Goal: Book appointment/travel/reservation

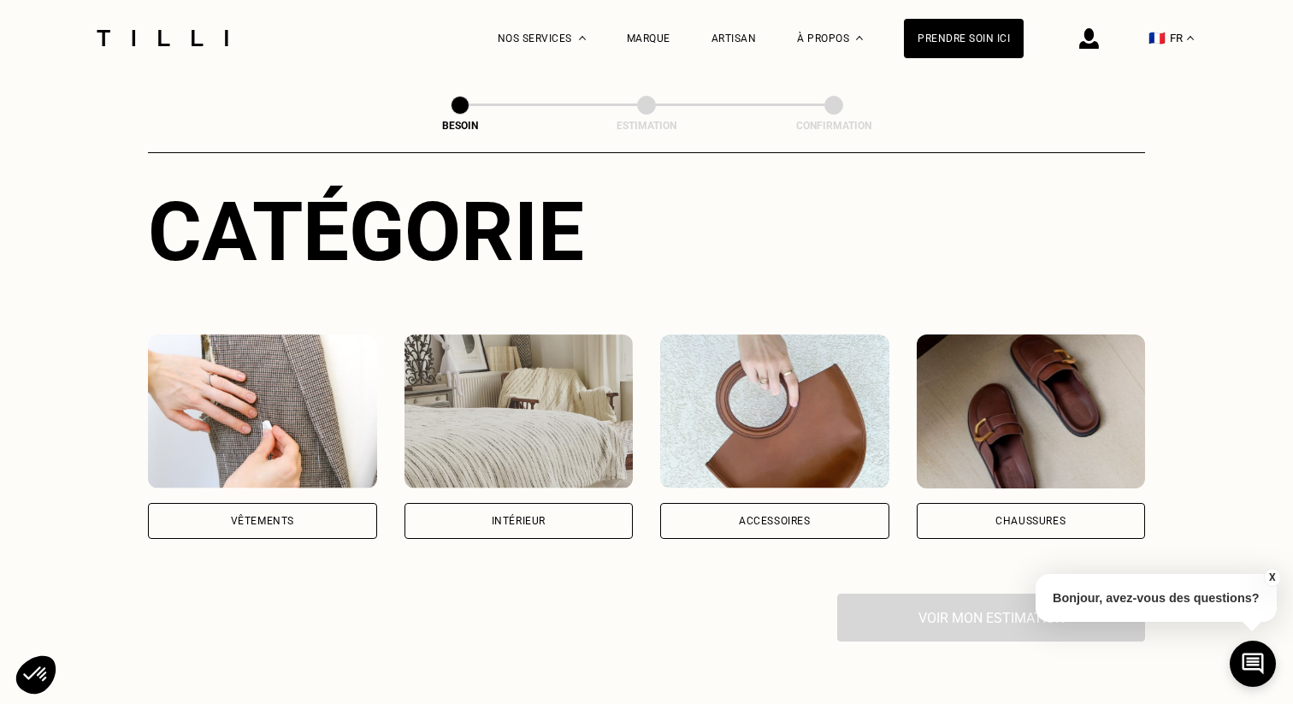
scroll to position [345, 0]
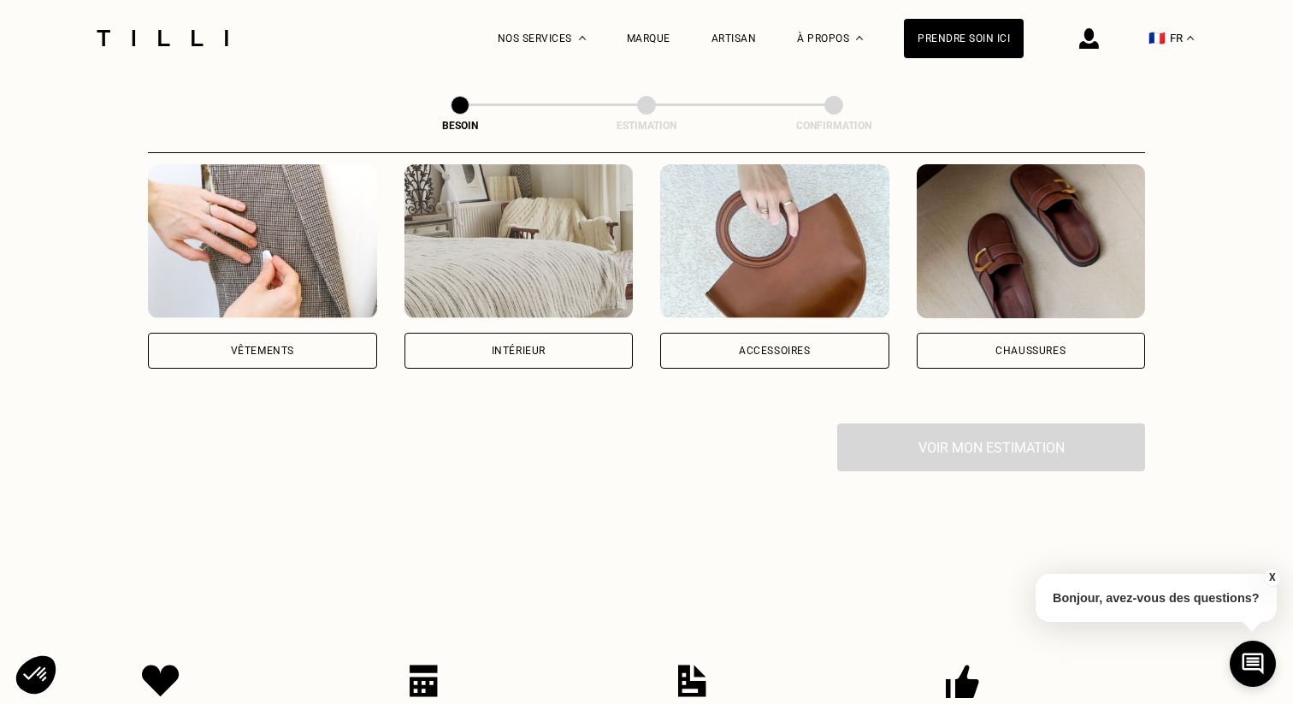
click at [272, 345] on div "Vêtements" at bounding box center [262, 350] width 63 height 10
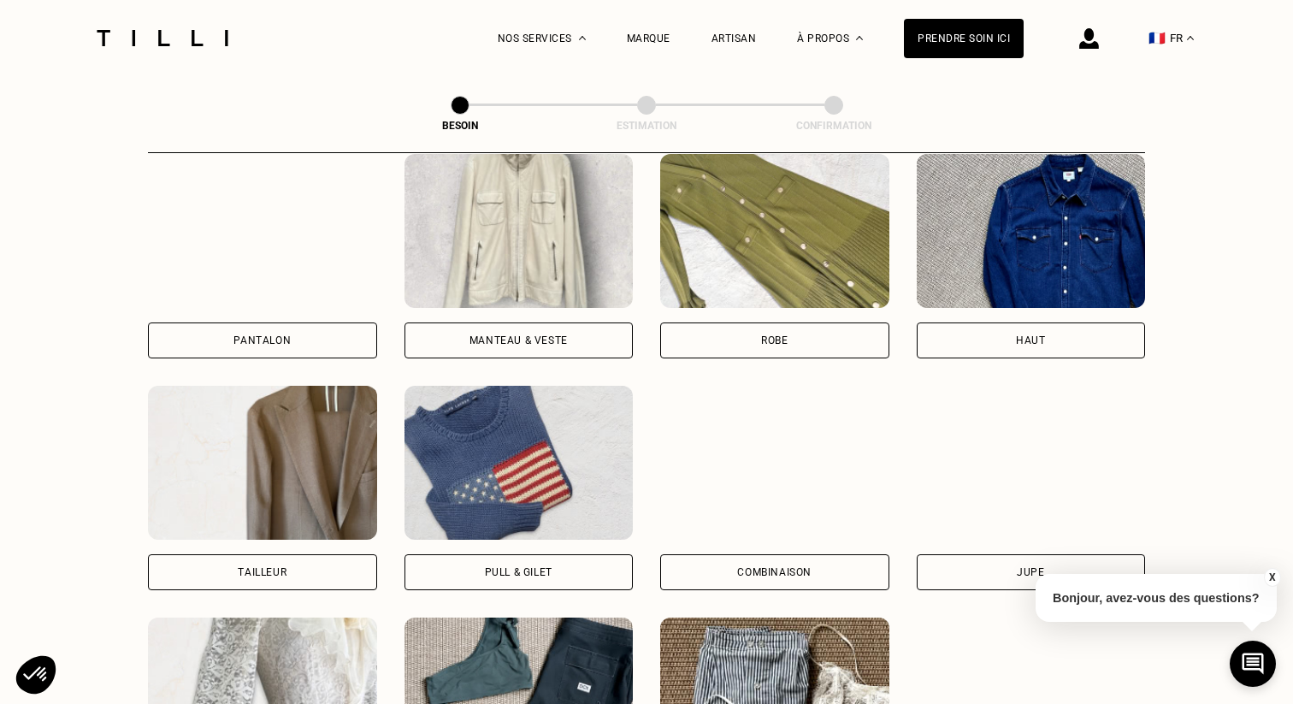
scroll to position [780, 0]
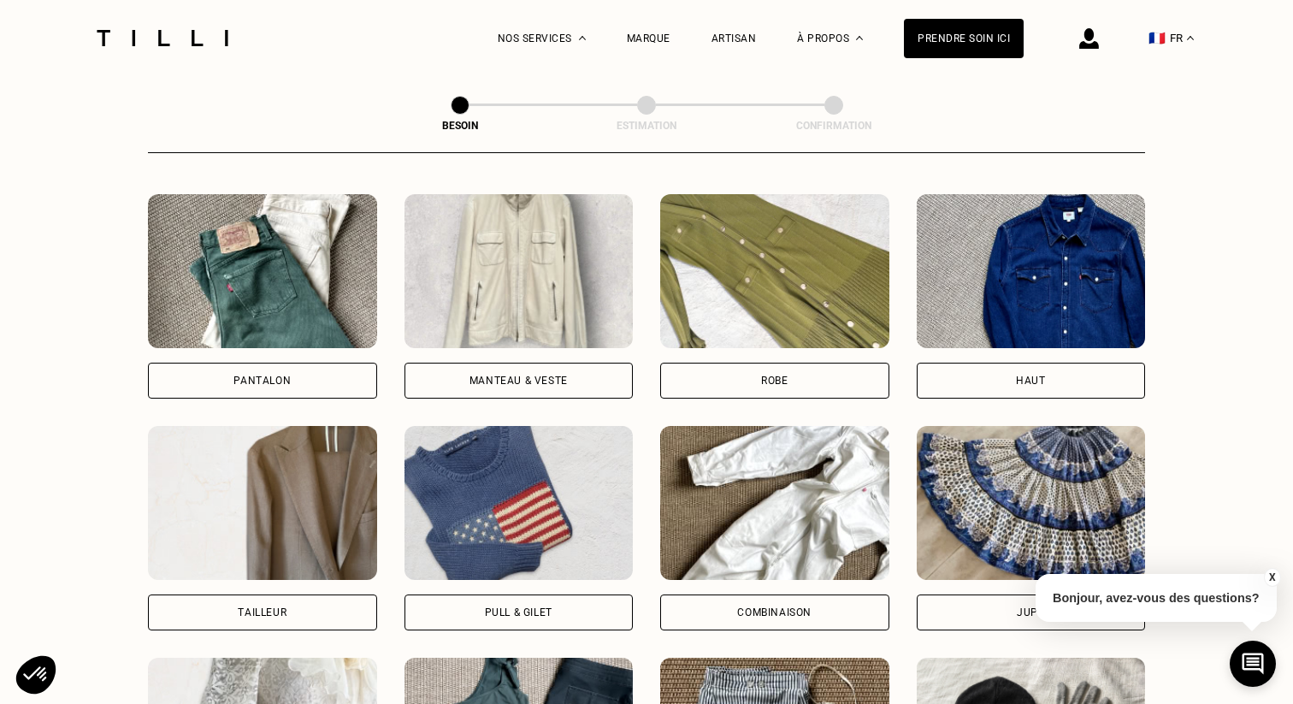
click at [547, 258] on img at bounding box center [518, 271] width 229 height 154
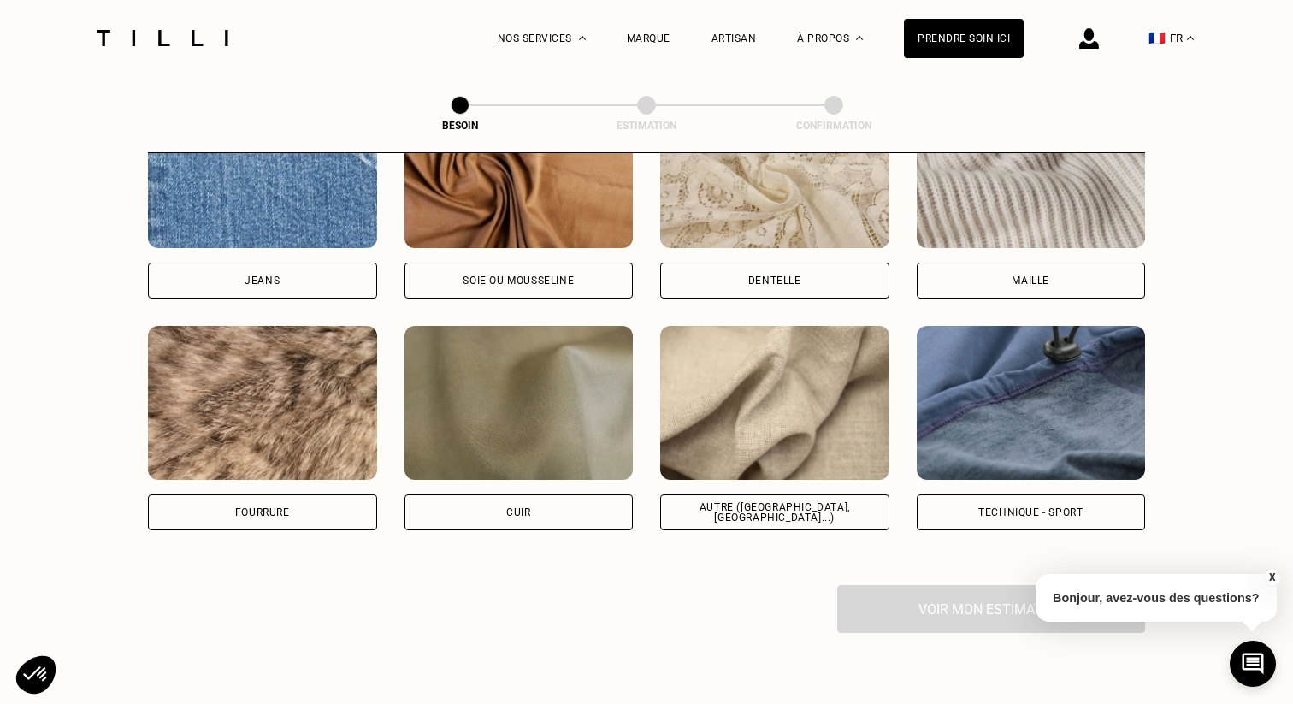
scroll to position [1904, 0]
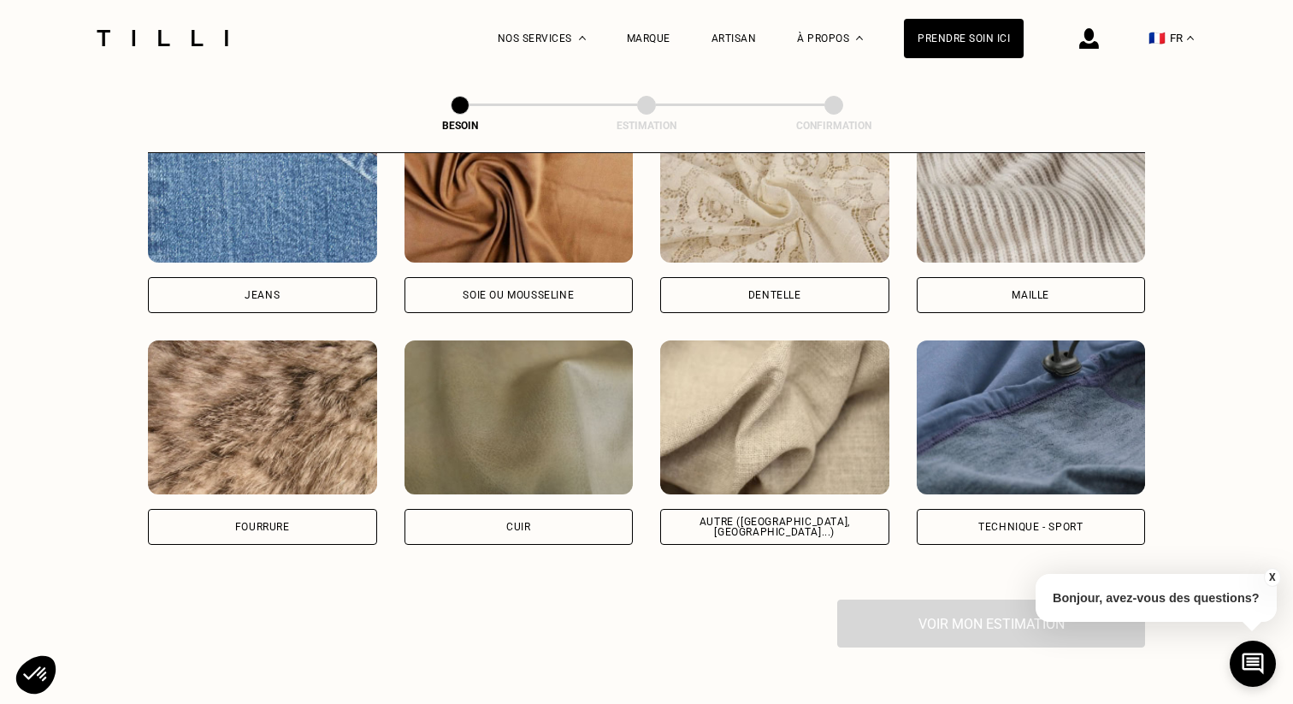
click at [987, 428] on img at bounding box center [1031, 417] width 229 height 154
select select "FR"
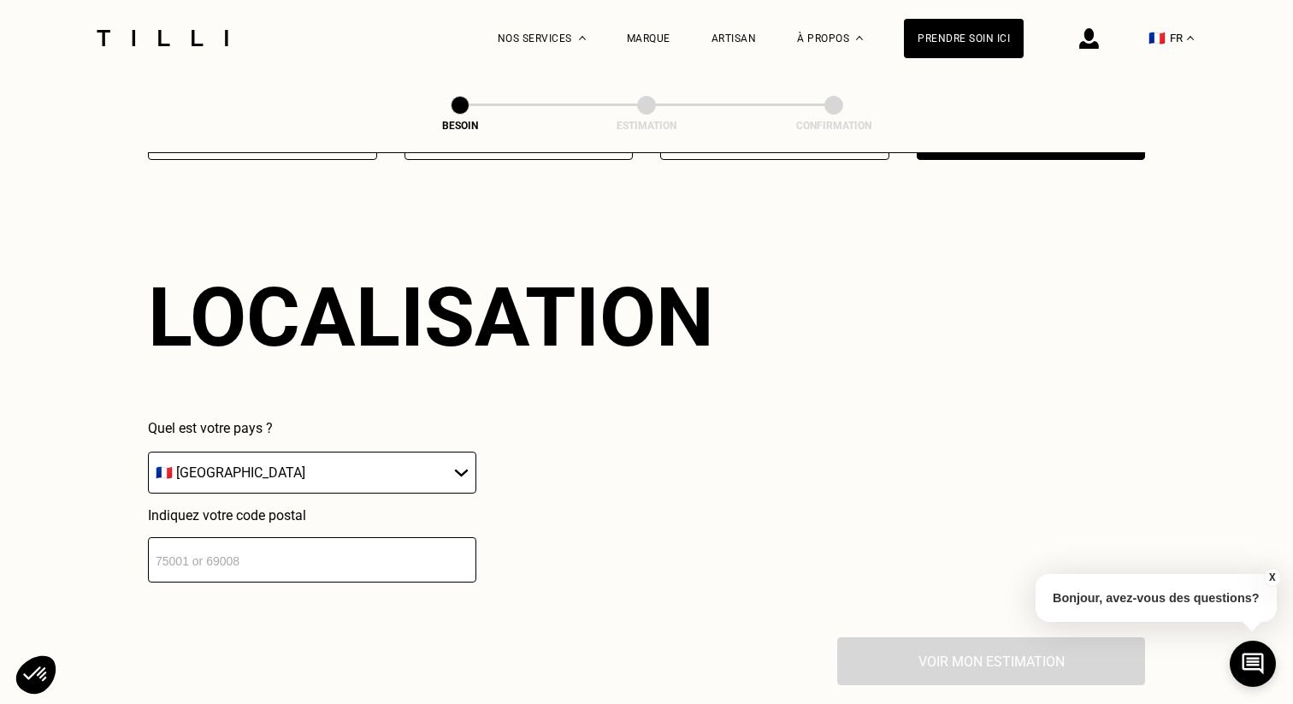
scroll to position [2294, 0]
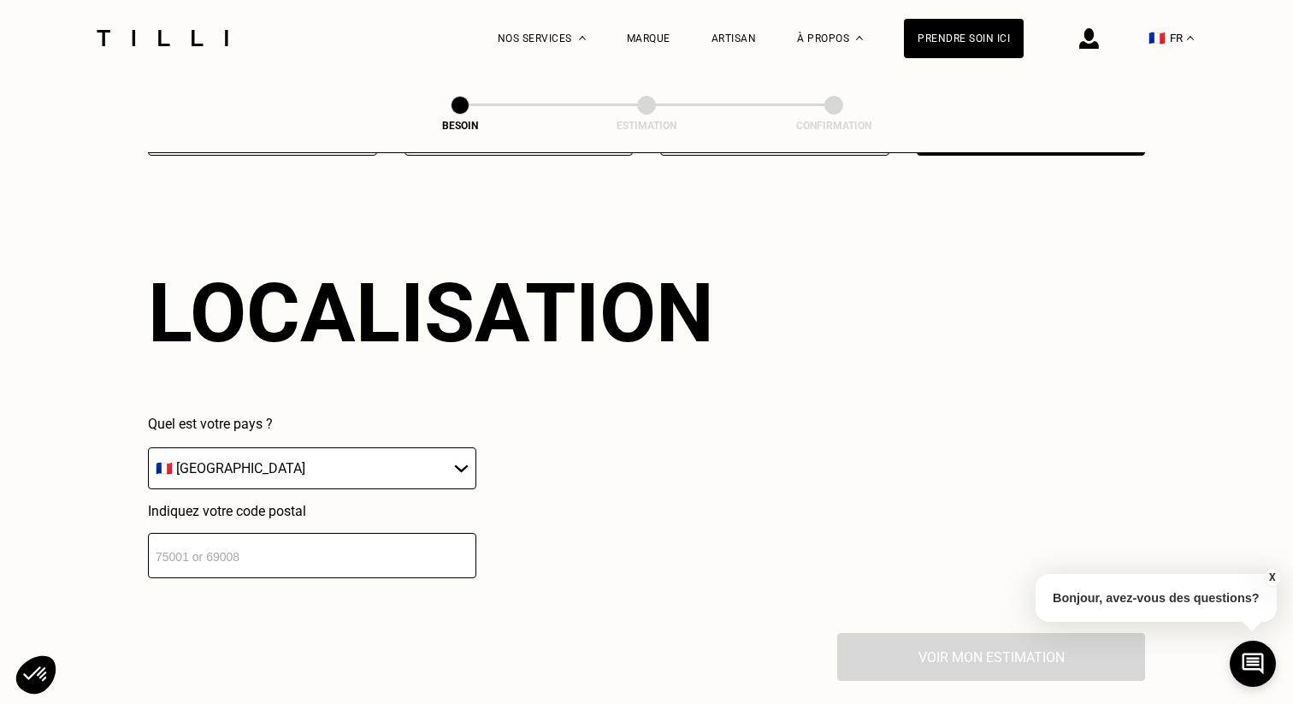
click at [389, 533] on input "number" at bounding box center [312, 555] width 328 height 45
type input "92600"
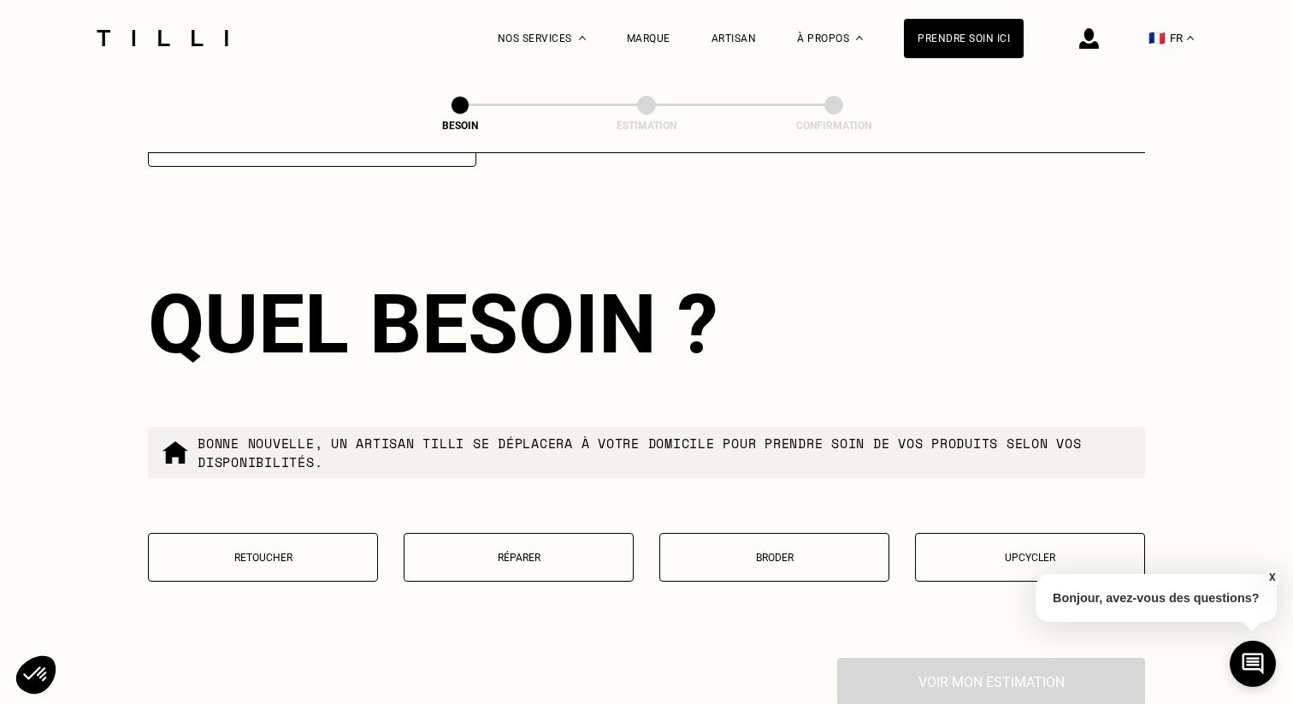
scroll to position [2716, 0]
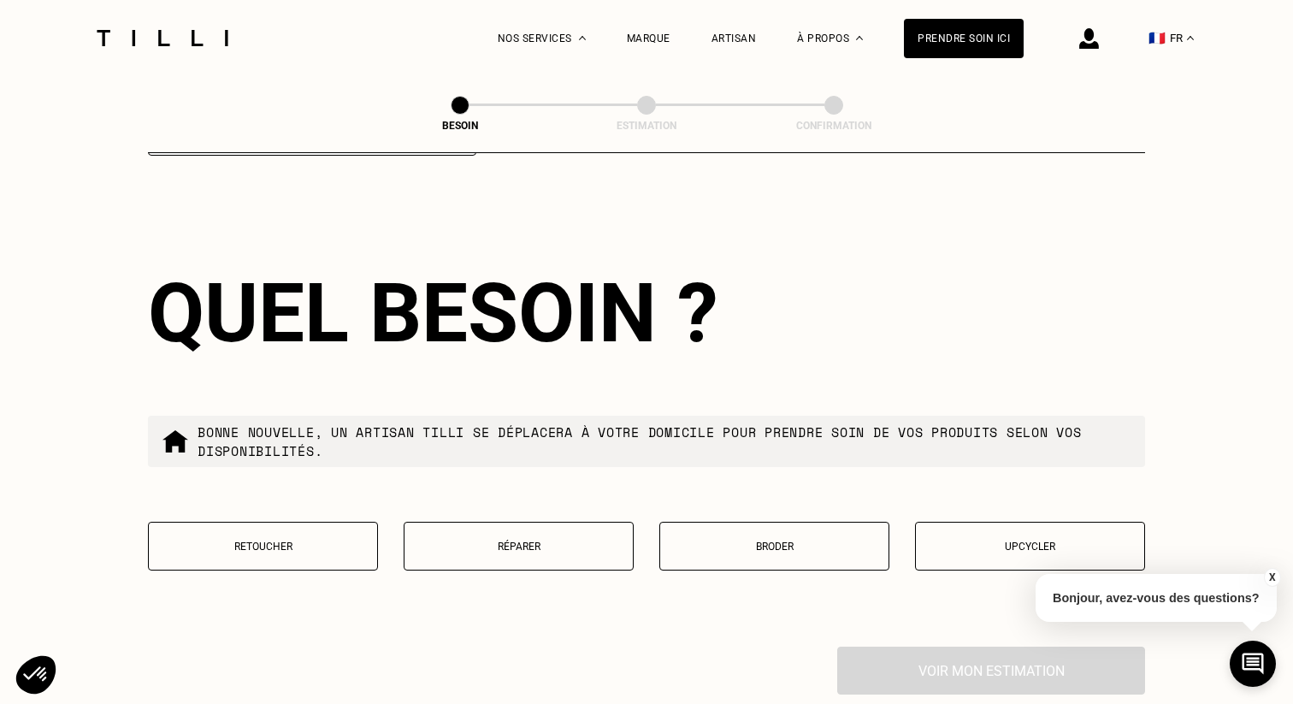
click at [551, 534] on button "Réparer" at bounding box center [519, 546] width 230 height 49
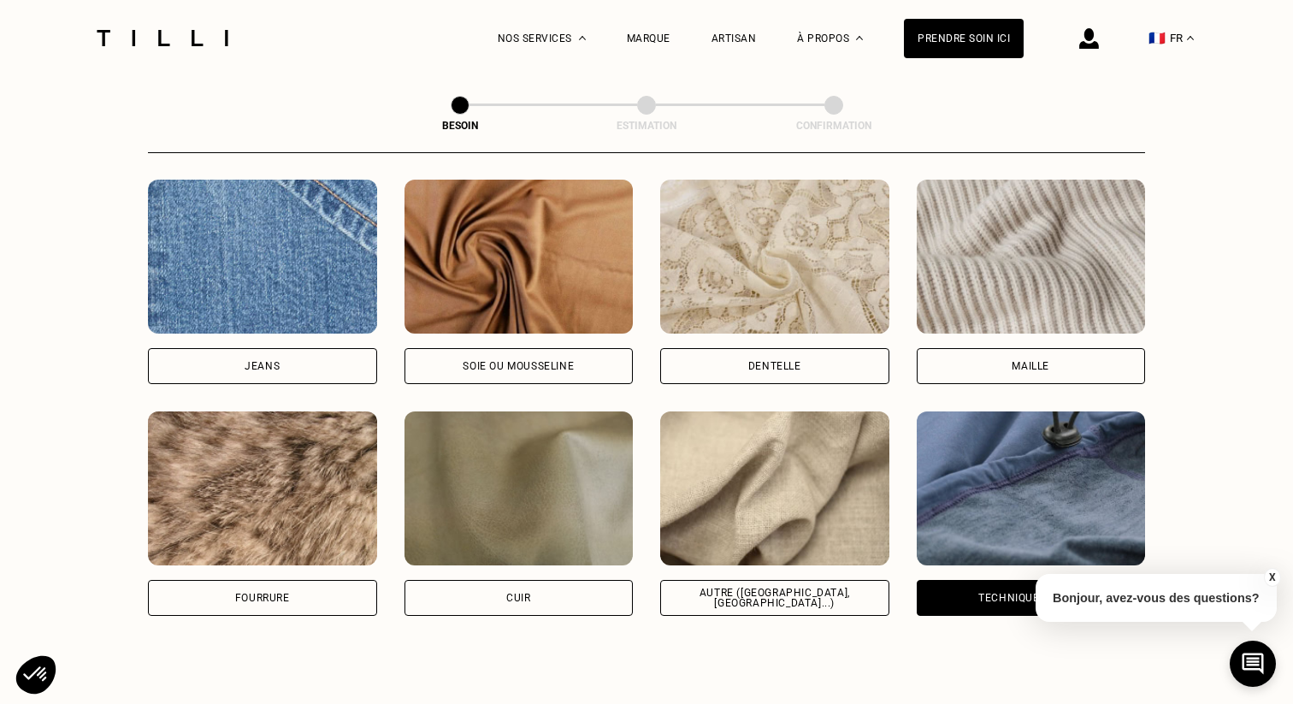
scroll to position [1900, 0]
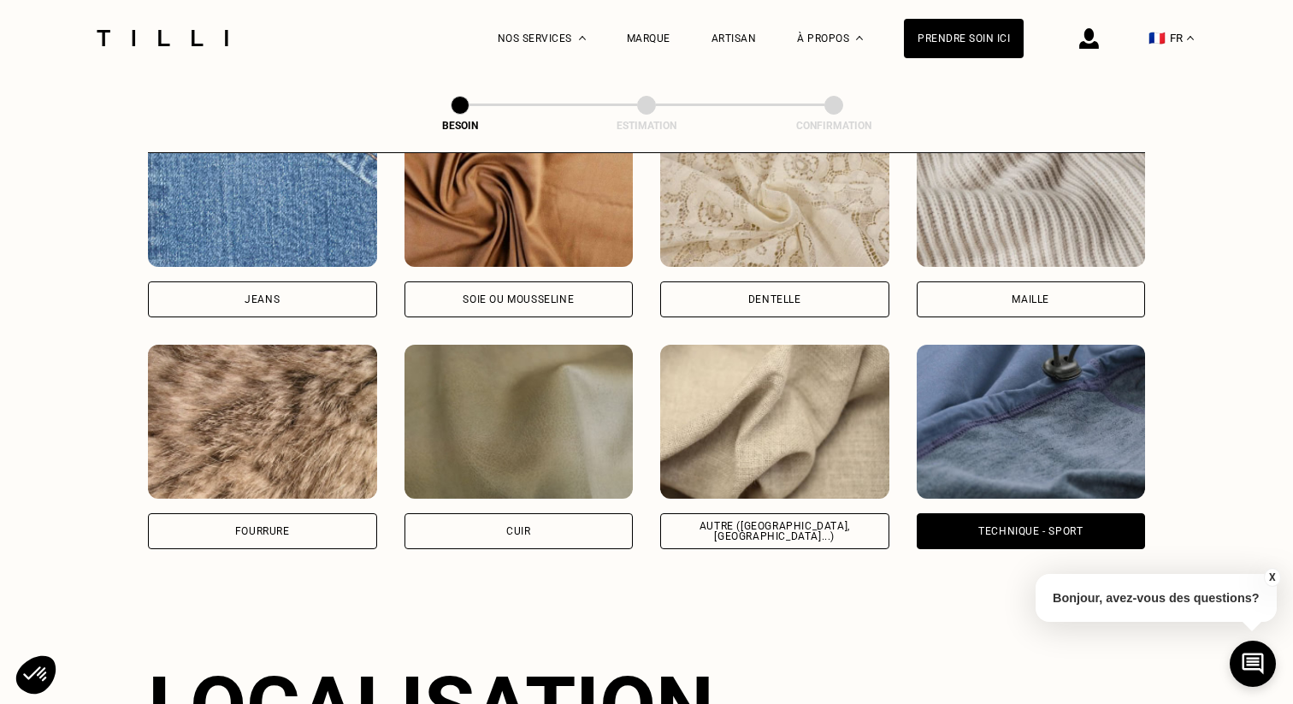
click at [765, 452] on img at bounding box center [774, 422] width 229 height 154
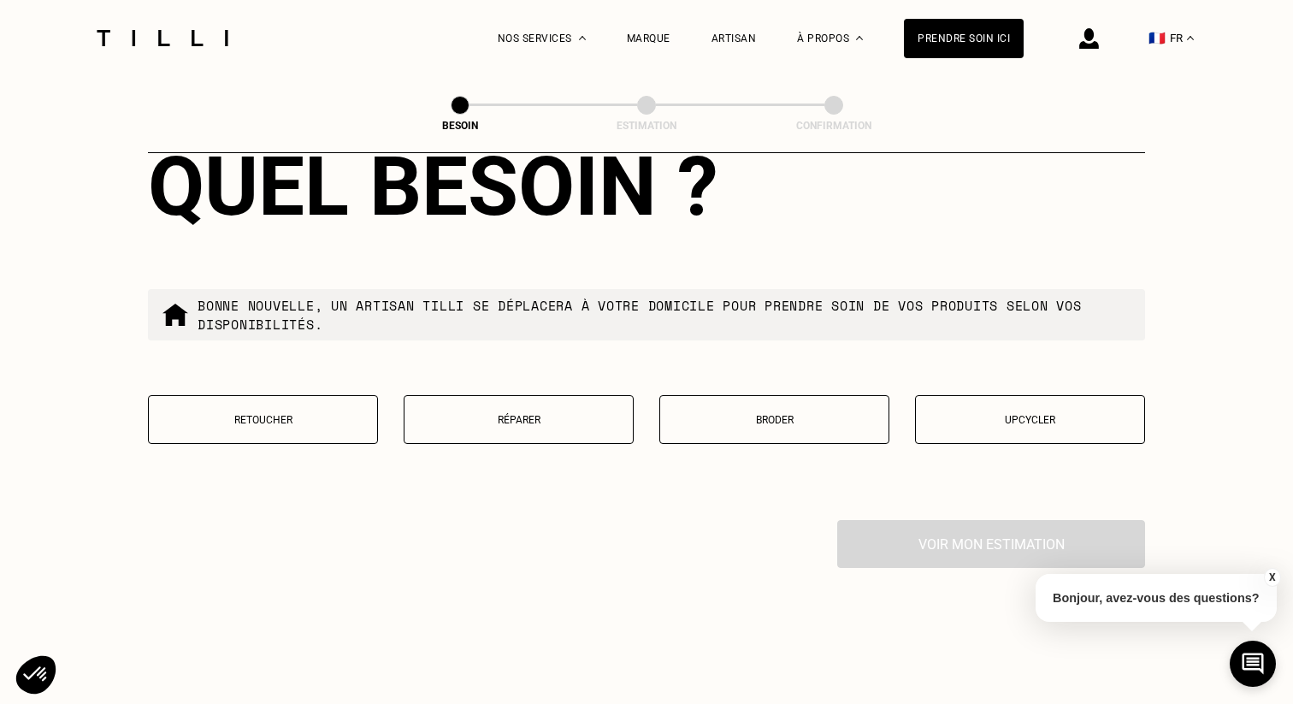
scroll to position [2911, 0]
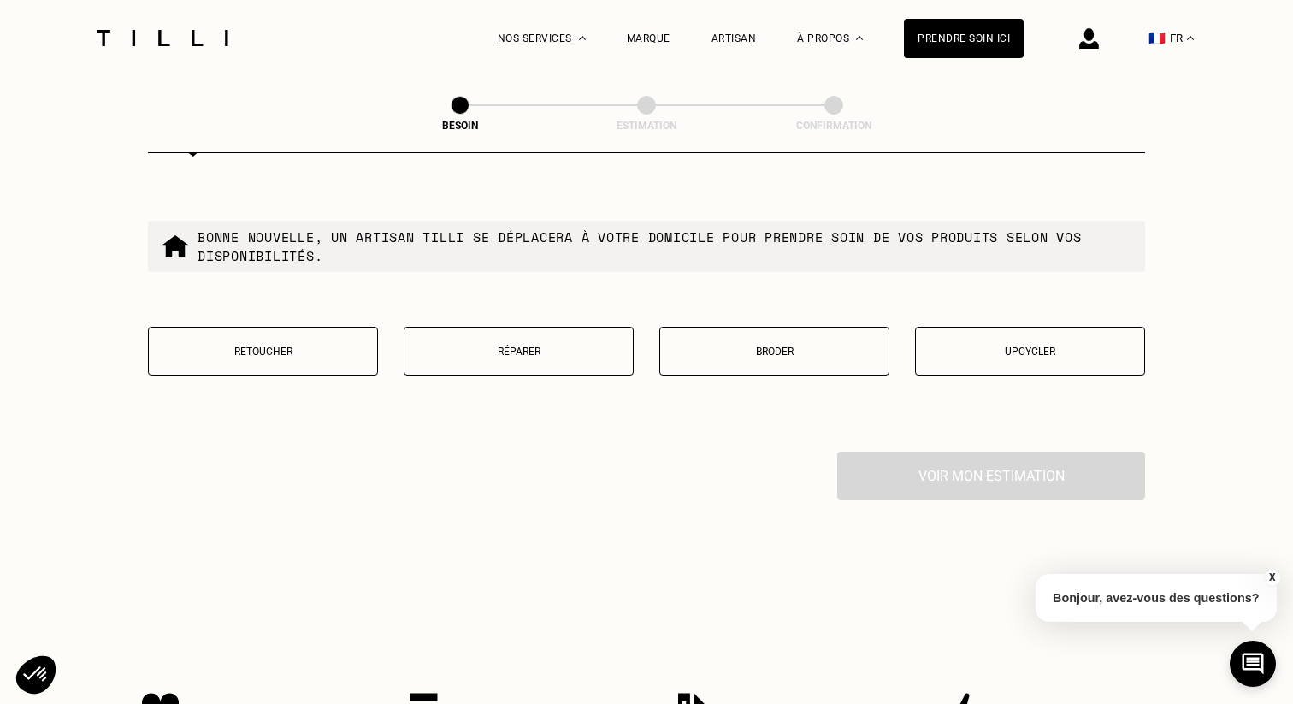
click at [558, 327] on button "Réparer" at bounding box center [519, 351] width 230 height 49
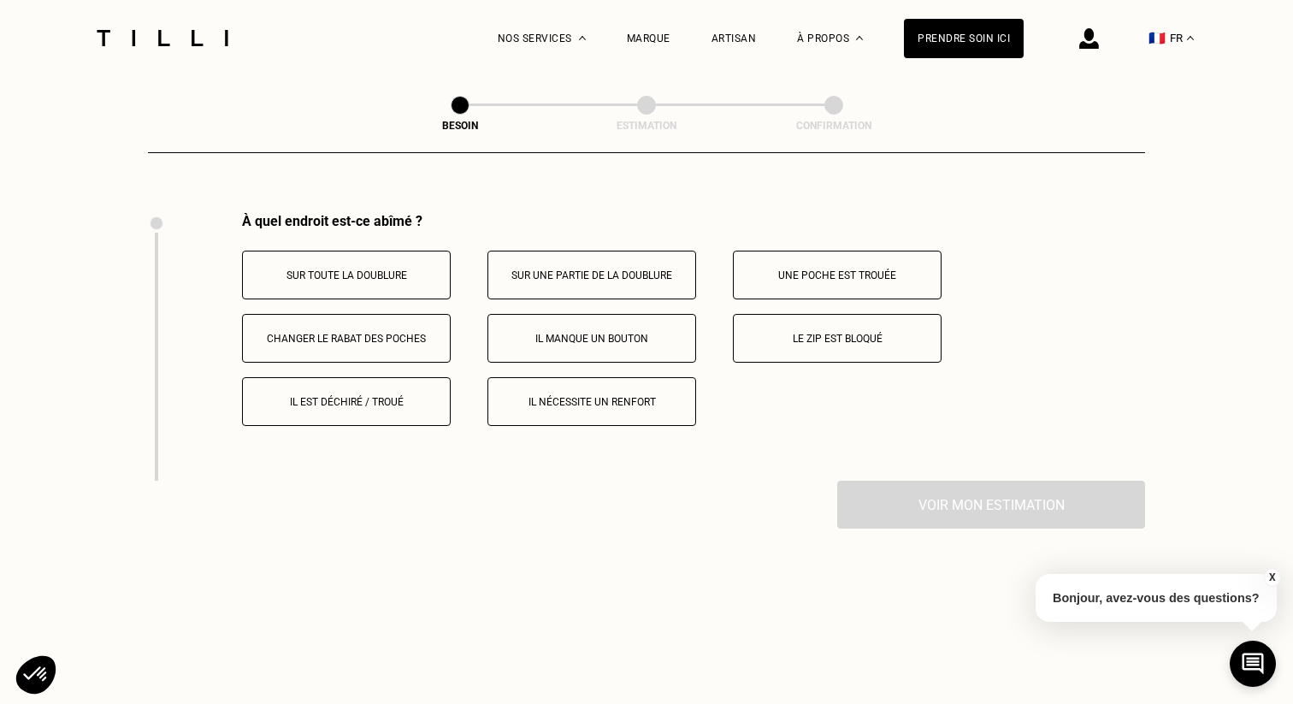
scroll to position [3154, 0]
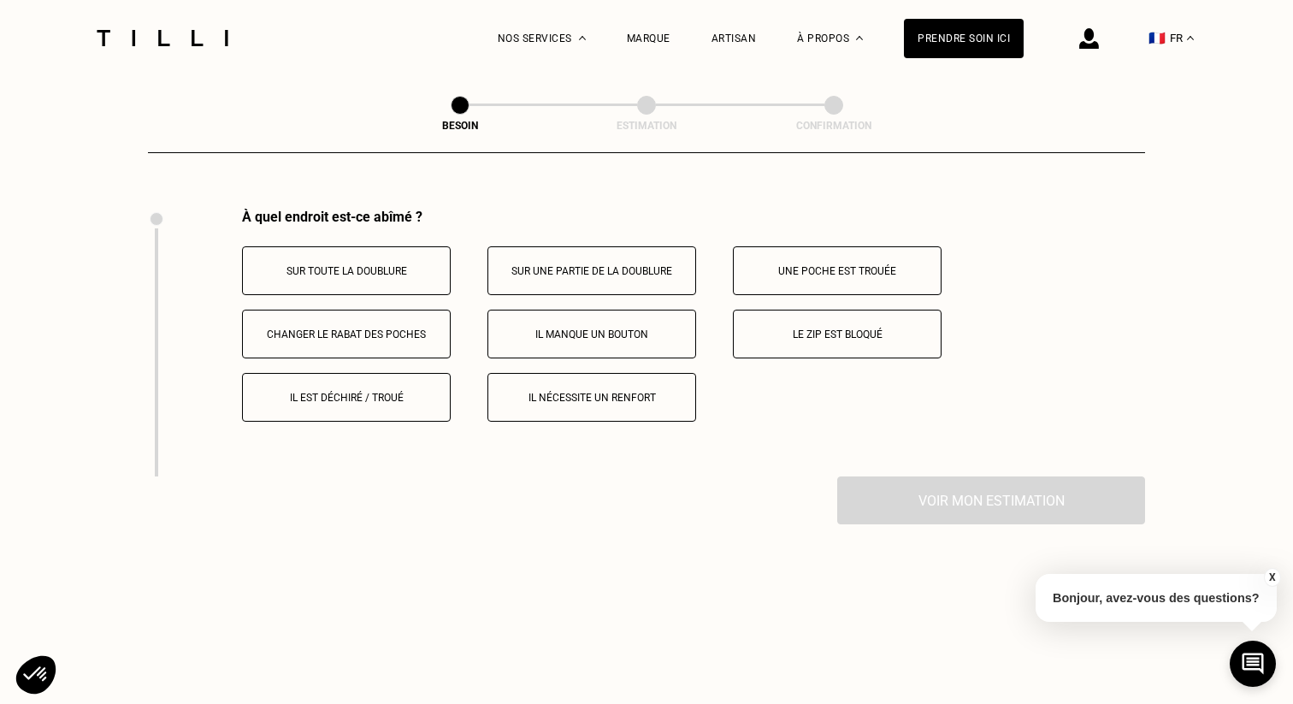
click at [824, 328] on p "Le zip est bloqué" at bounding box center [837, 334] width 190 height 12
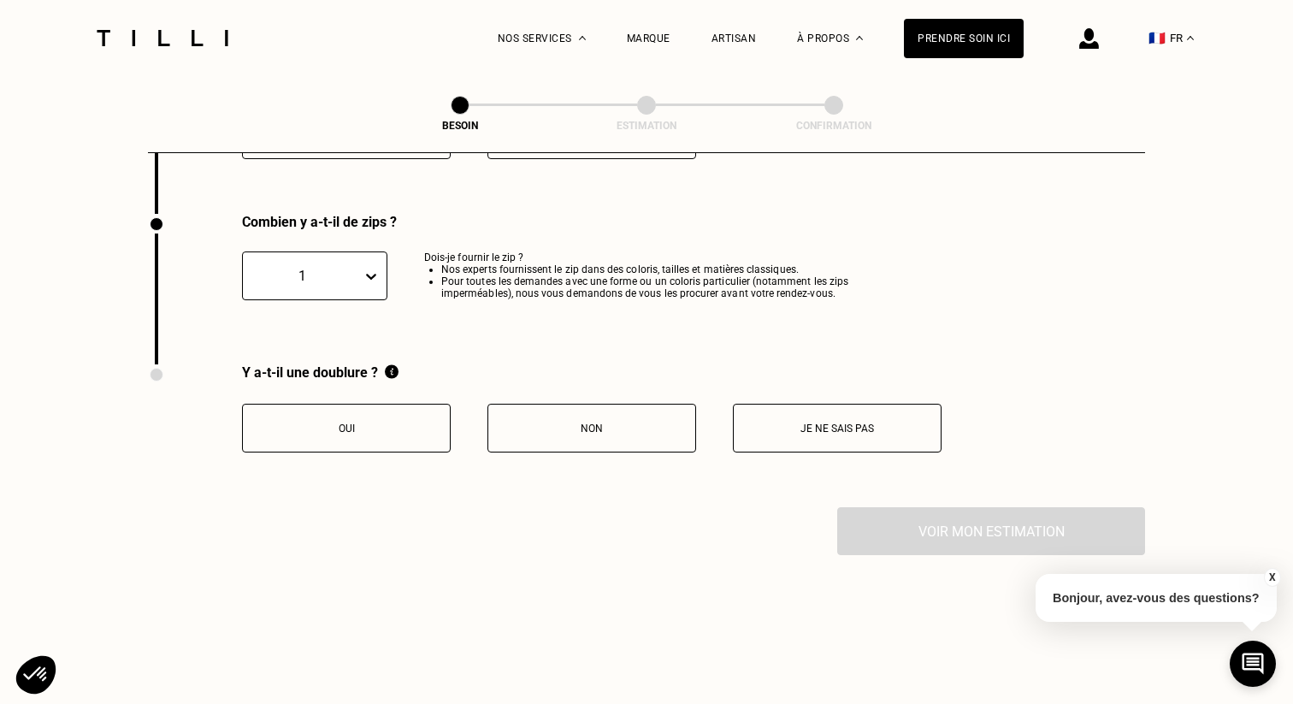
scroll to position [3421, 0]
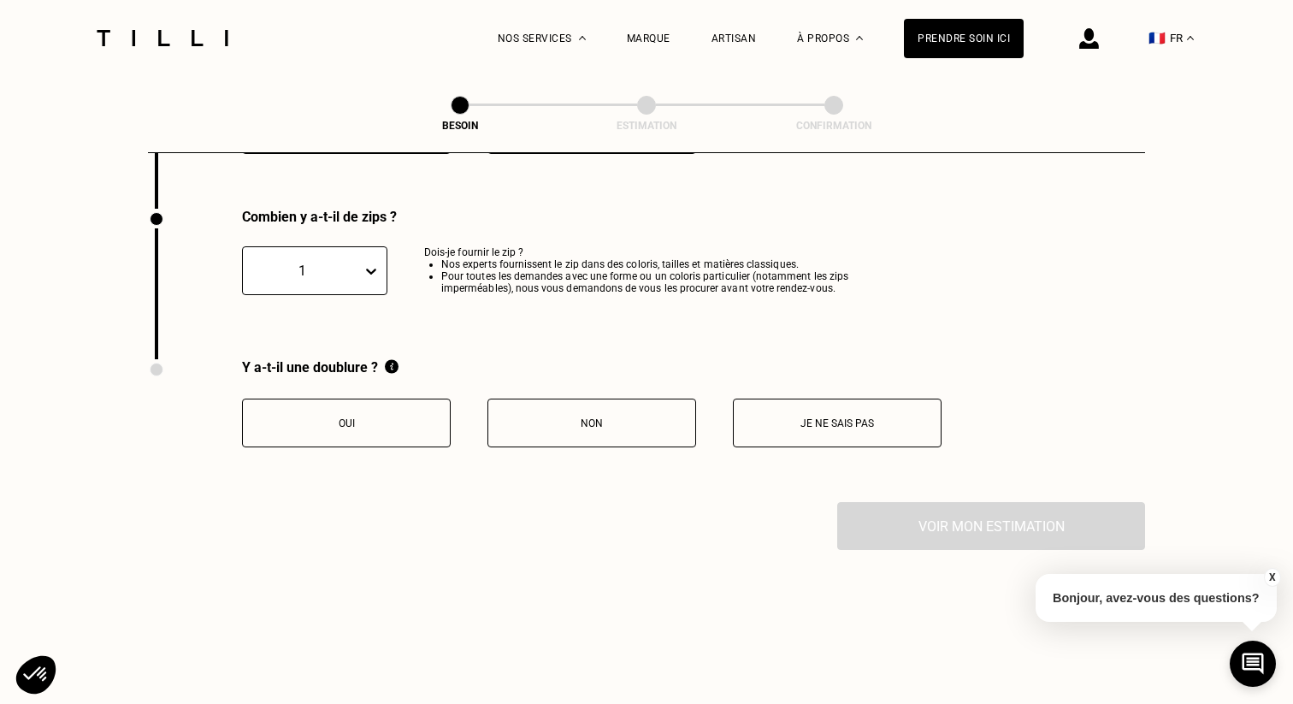
click at [553, 415] on button "Non" at bounding box center [591, 423] width 209 height 49
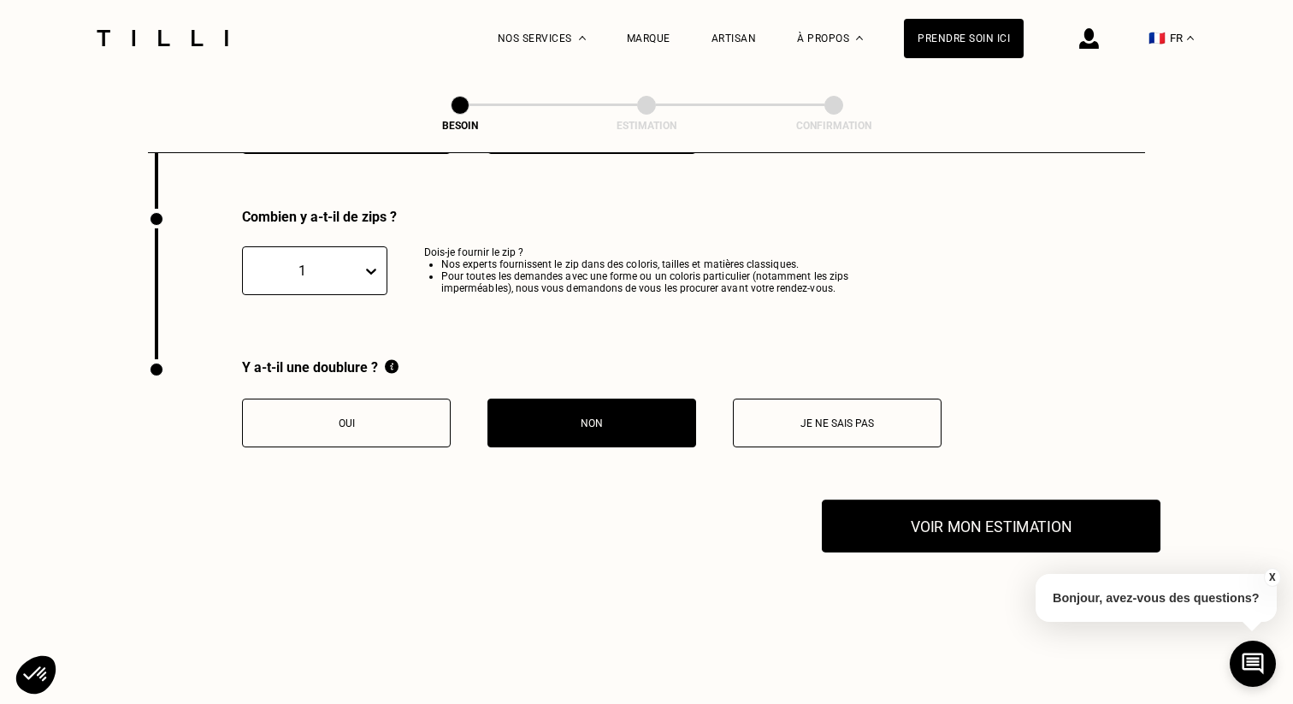
click at [947, 499] on button "Voir mon estimation" at bounding box center [991, 525] width 339 height 53
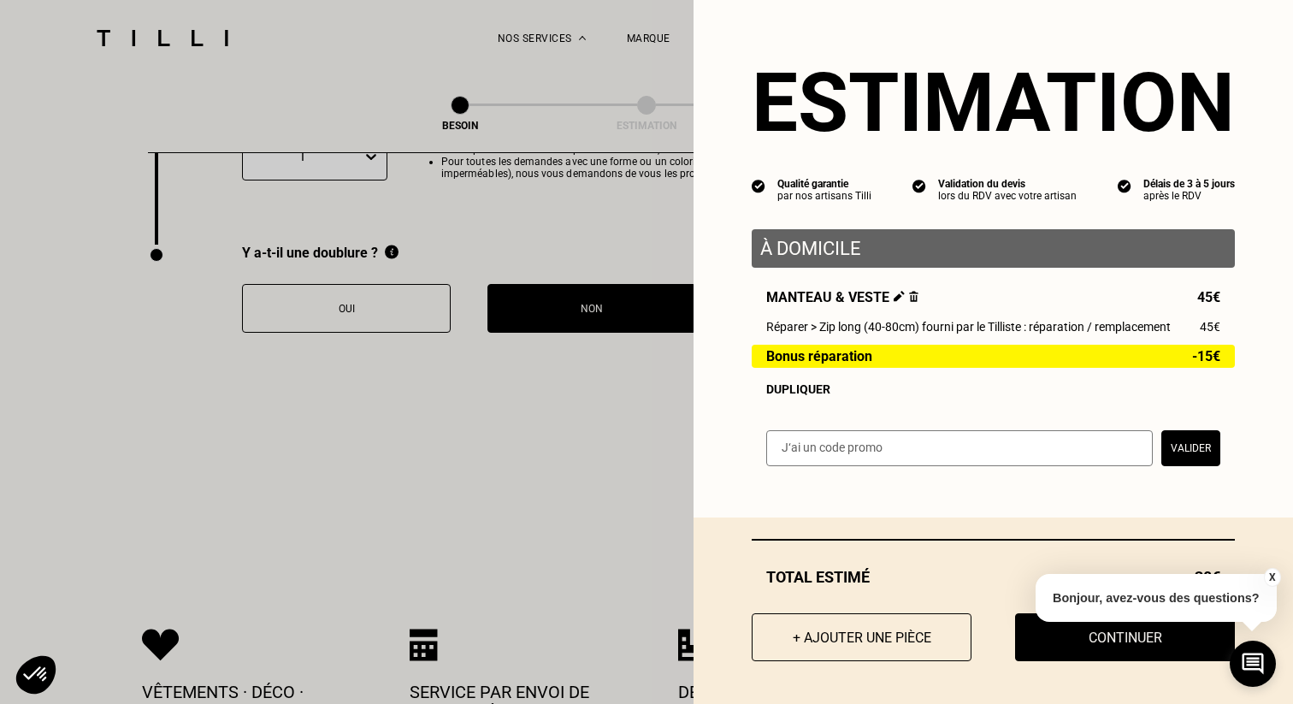
scroll to position [3670, 0]
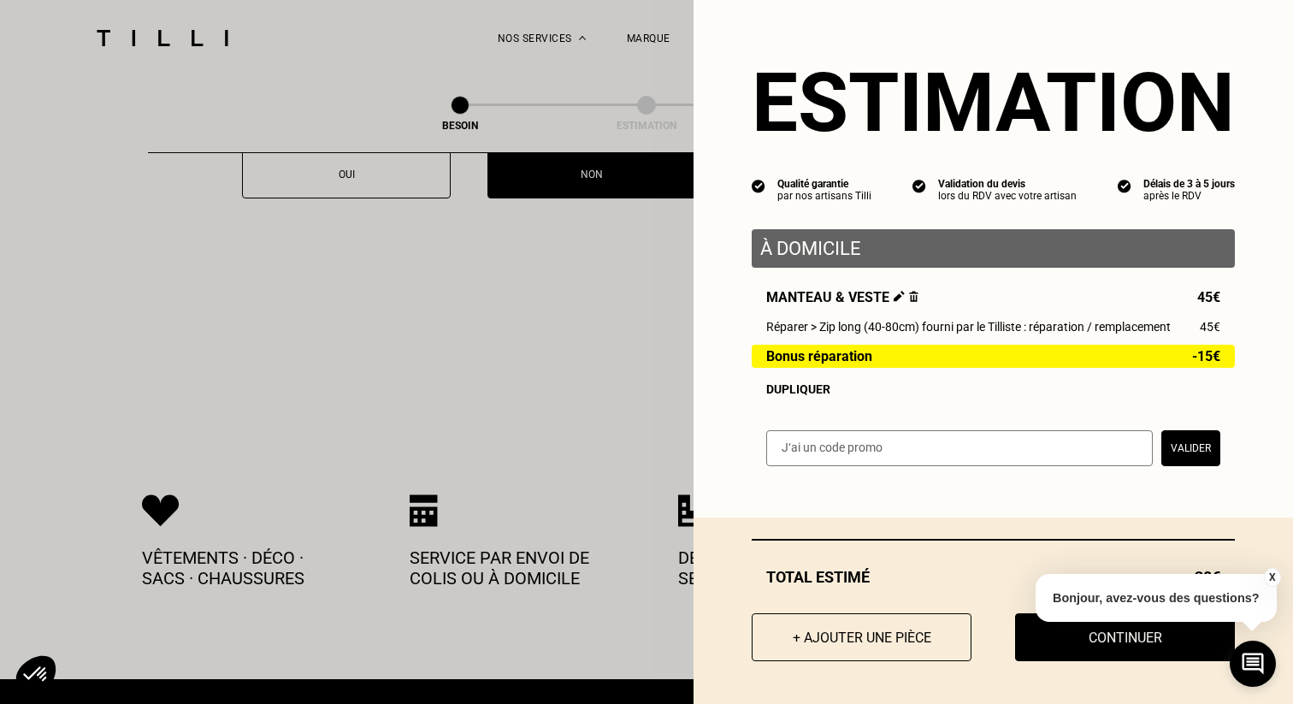
click at [1158, 634] on div "X Bonjour, avez-vous des questions?" at bounding box center [1156, 595] width 241 height 80
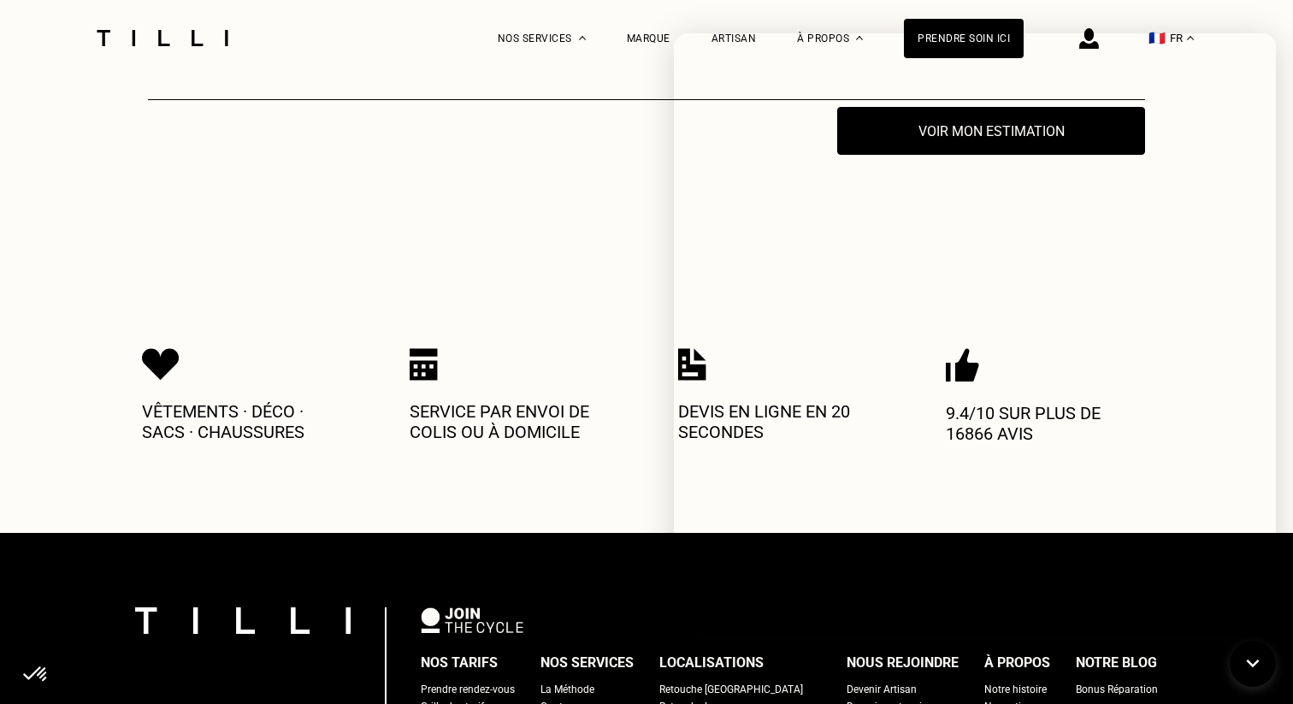
scroll to position [4009, 0]
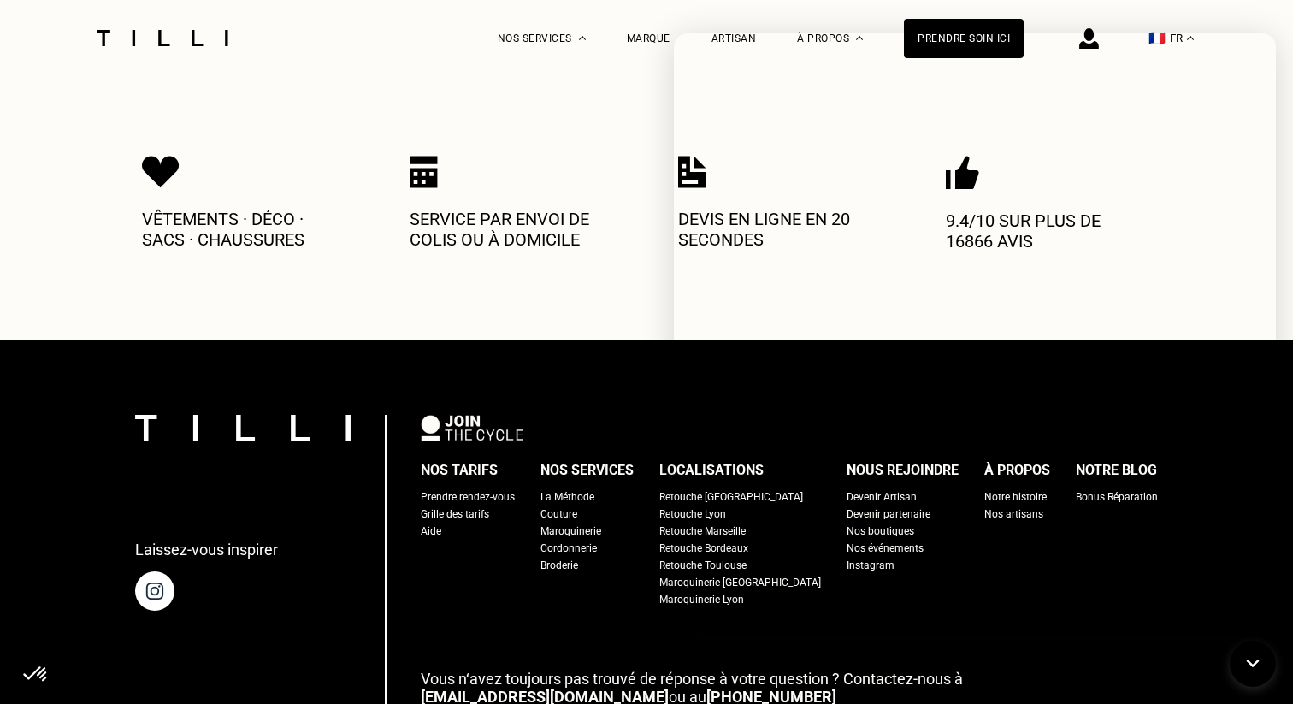
click at [579, 250] on div "Service par envoi de colis ou à domicile" at bounding box center [512, 212] width 205 height 113
click at [930, 31] on div "Prendre soin ici" at bounding box center [964, 38] width 120 height 39
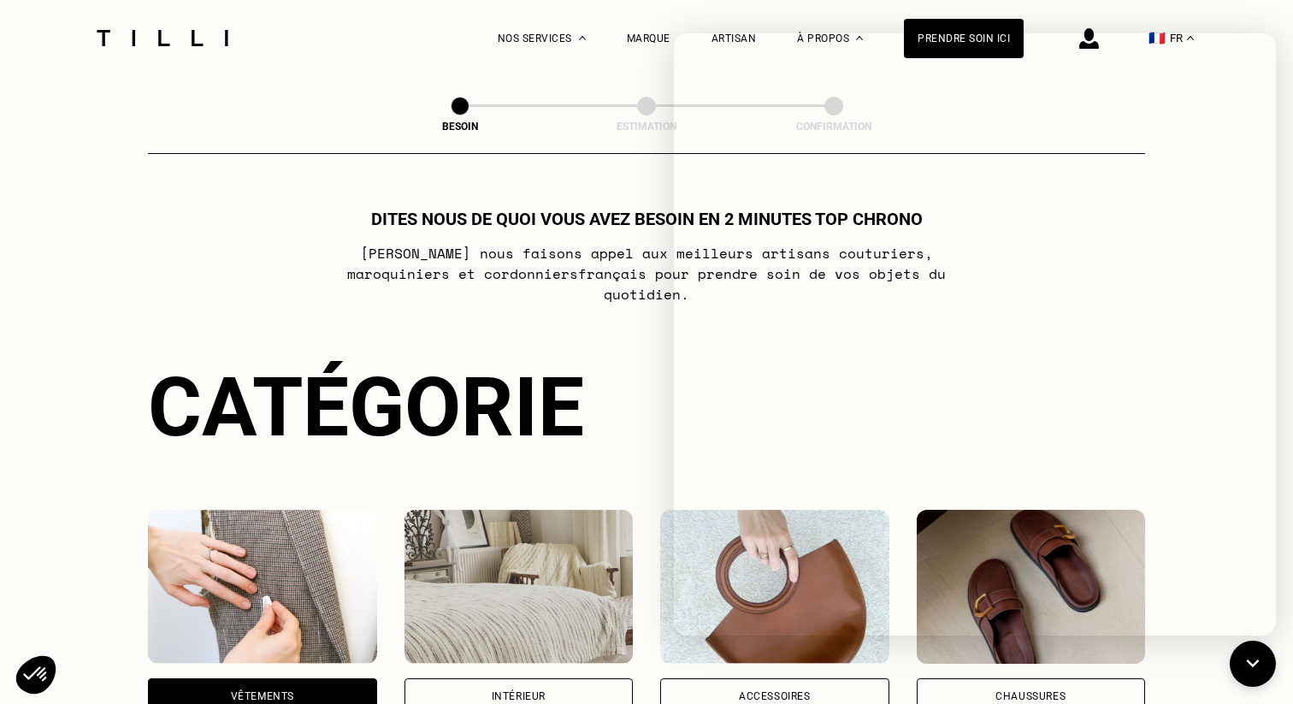
click at [150, 40] on img at bounding box center [163, 38] width 144 height 16
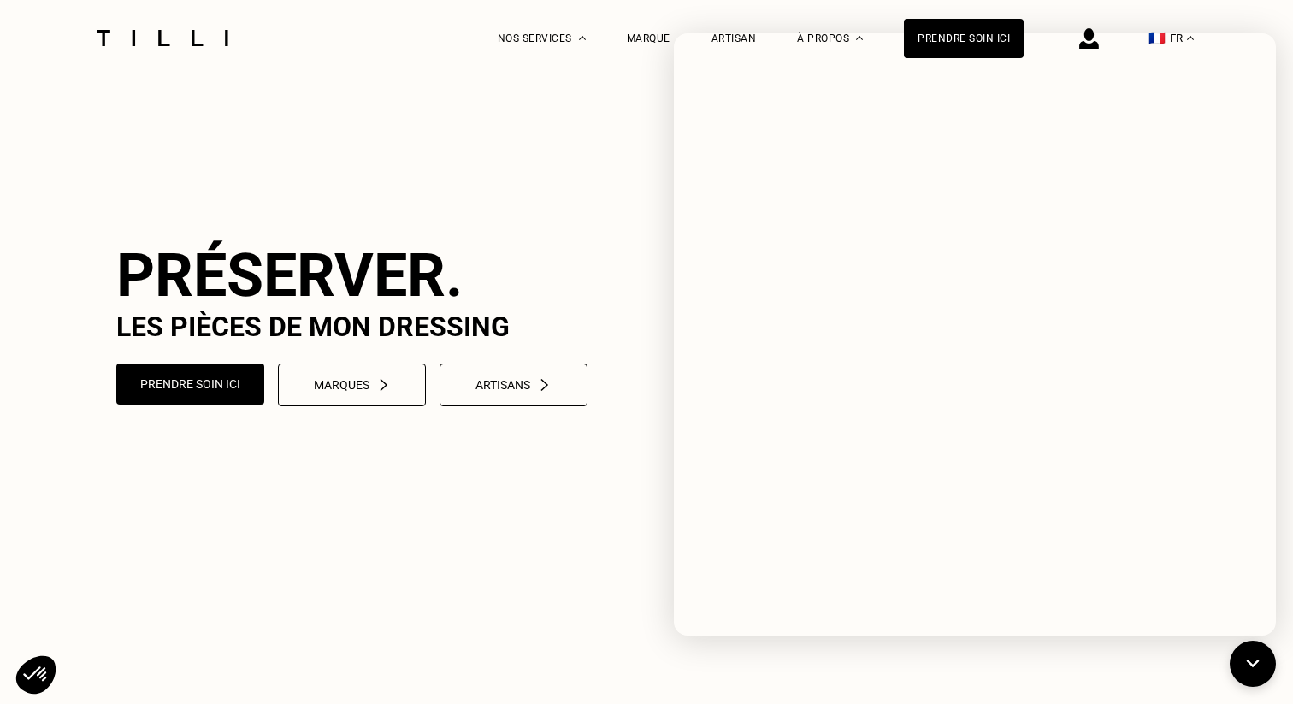
click at [492, 572] on video at bounding box center [646, 323] width 1293 height 646
click at [384, 407] on button "Marques" at bounding box center [352, 385] width 154 height 44
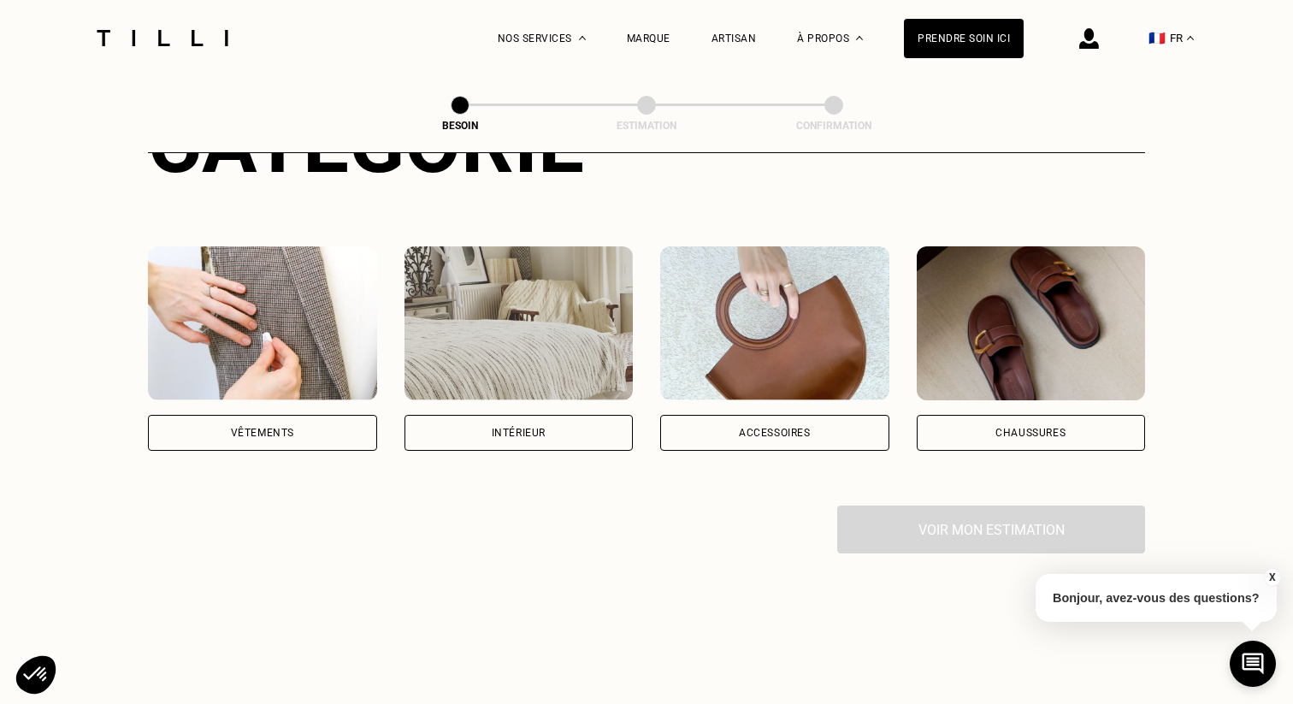
scroll to position [265, 0]
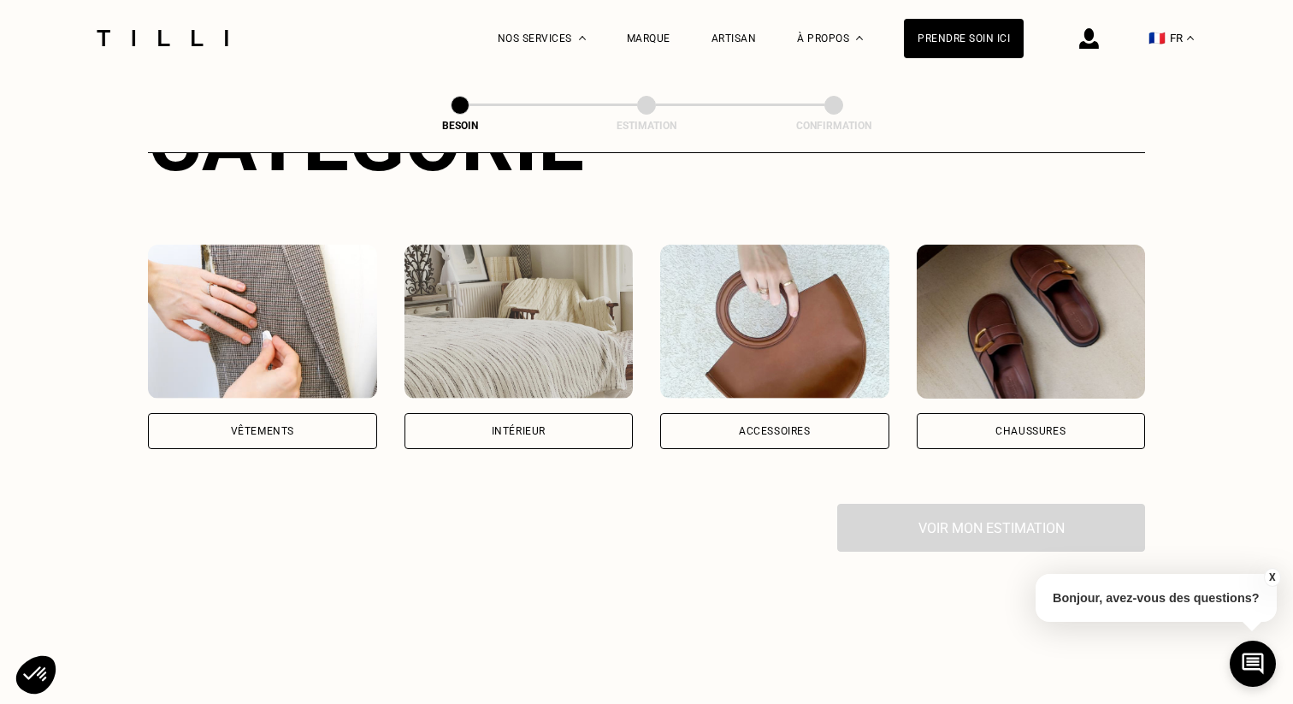
click at [230, 355] on img at bounding box center [262, 322] width 229 height 154
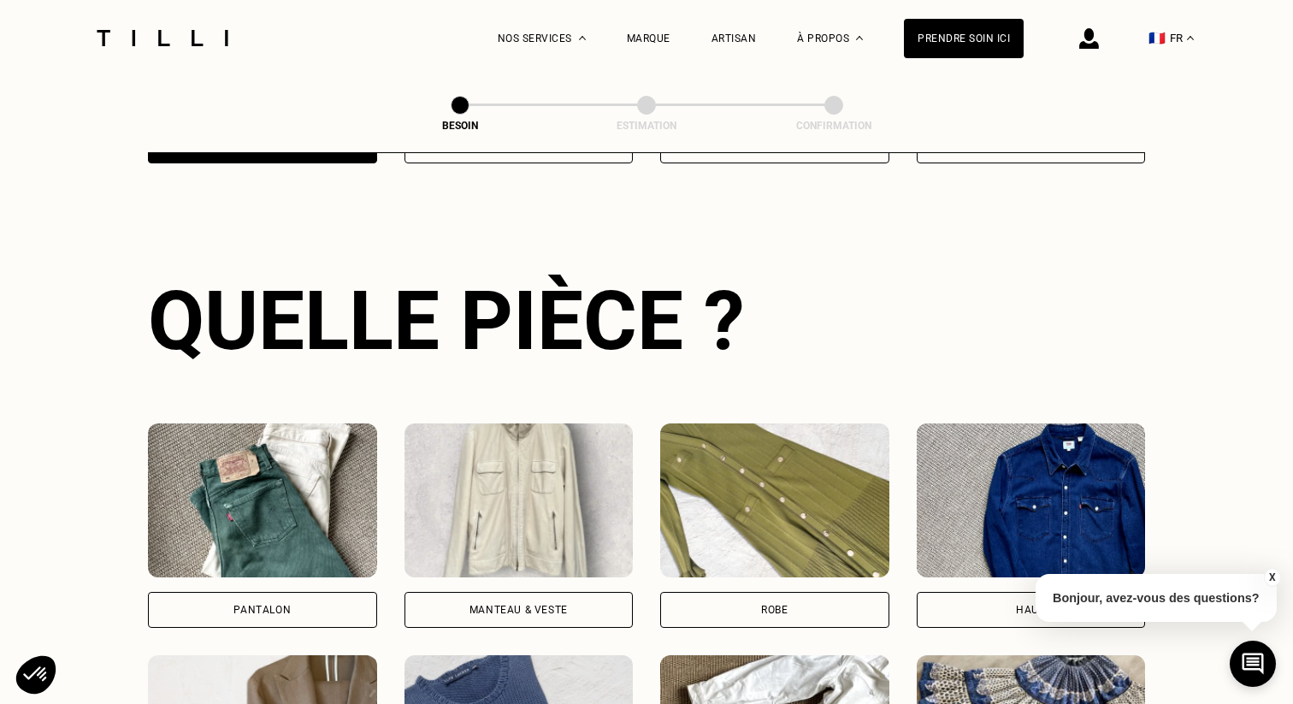
scroll to position [557, 0]
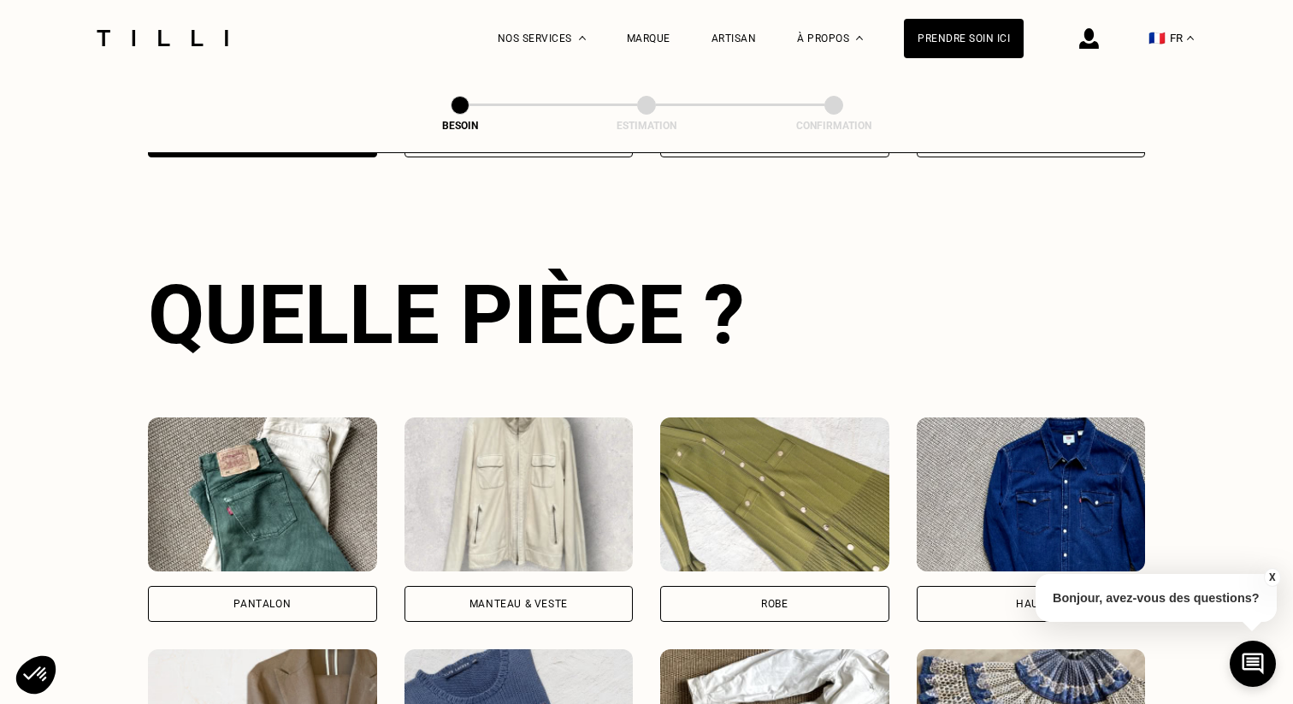
click at [569, 468] on img at bounding box center [518, 494] width 229 height 154
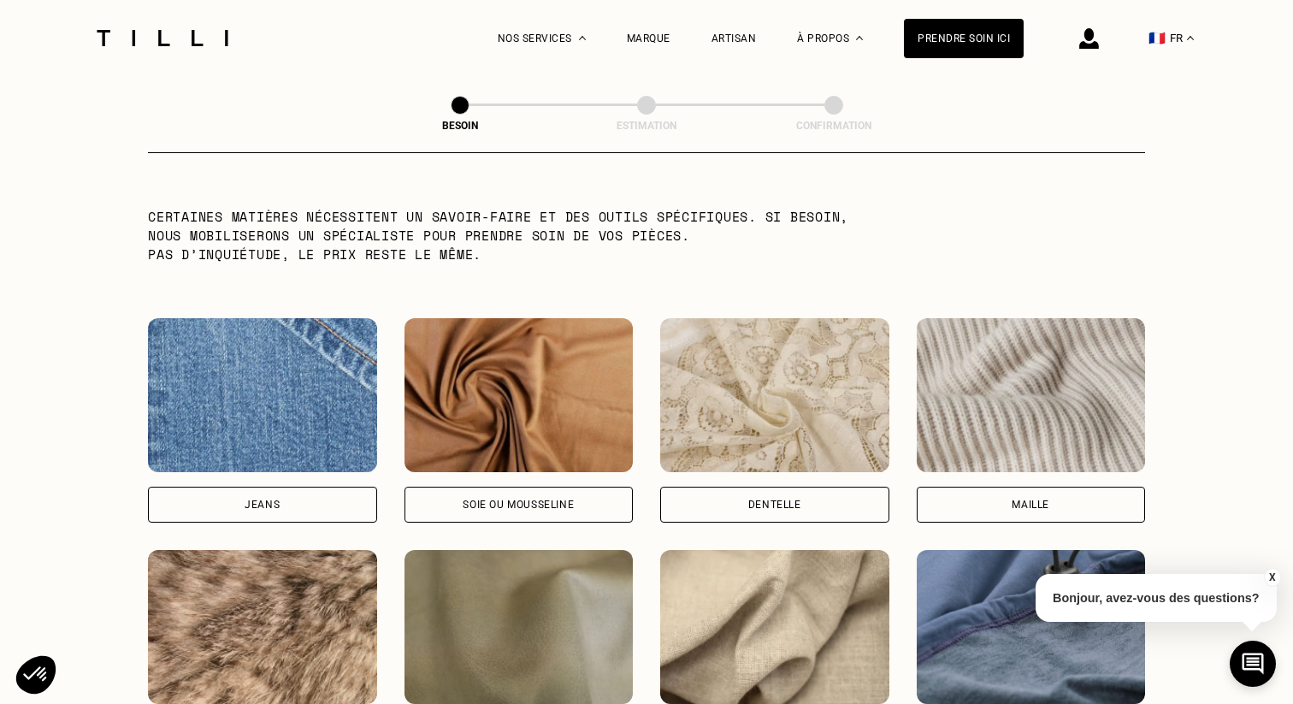
scroll to position [1805, 0]
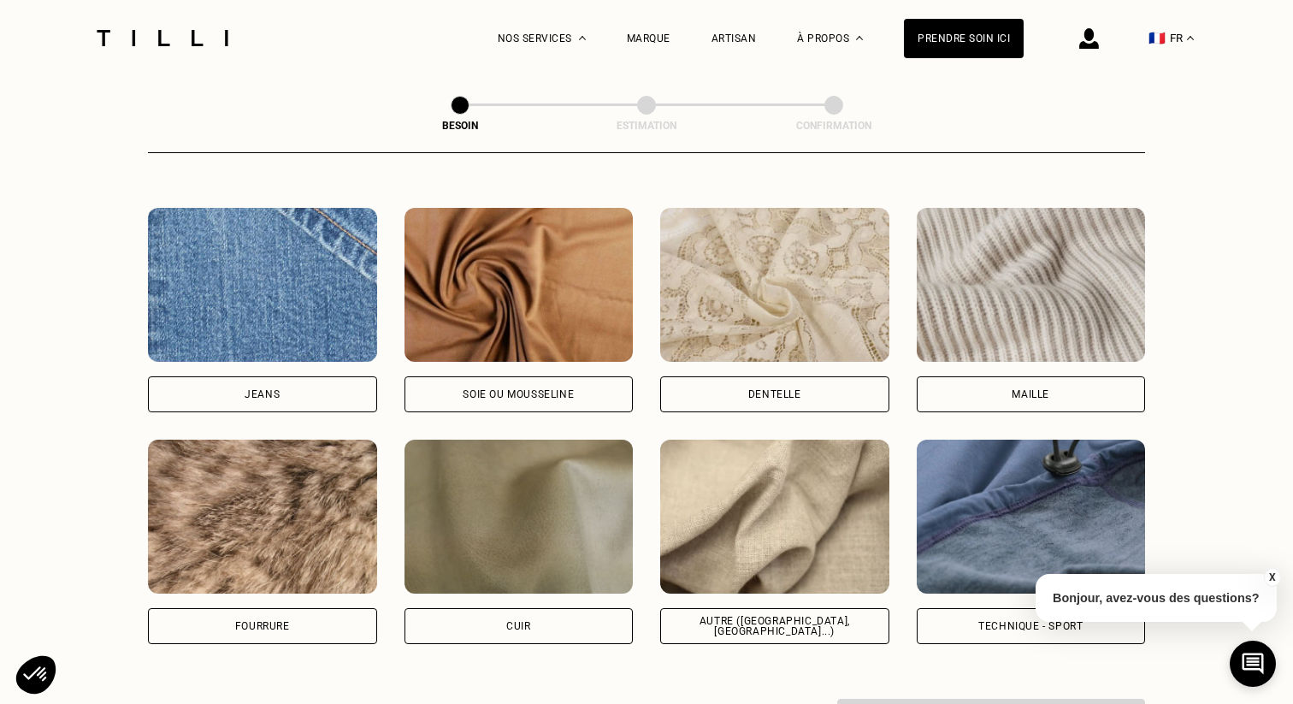
click at [871, 512] on img at bounding box center [774, 517] width 229 height 154
select select "FR"
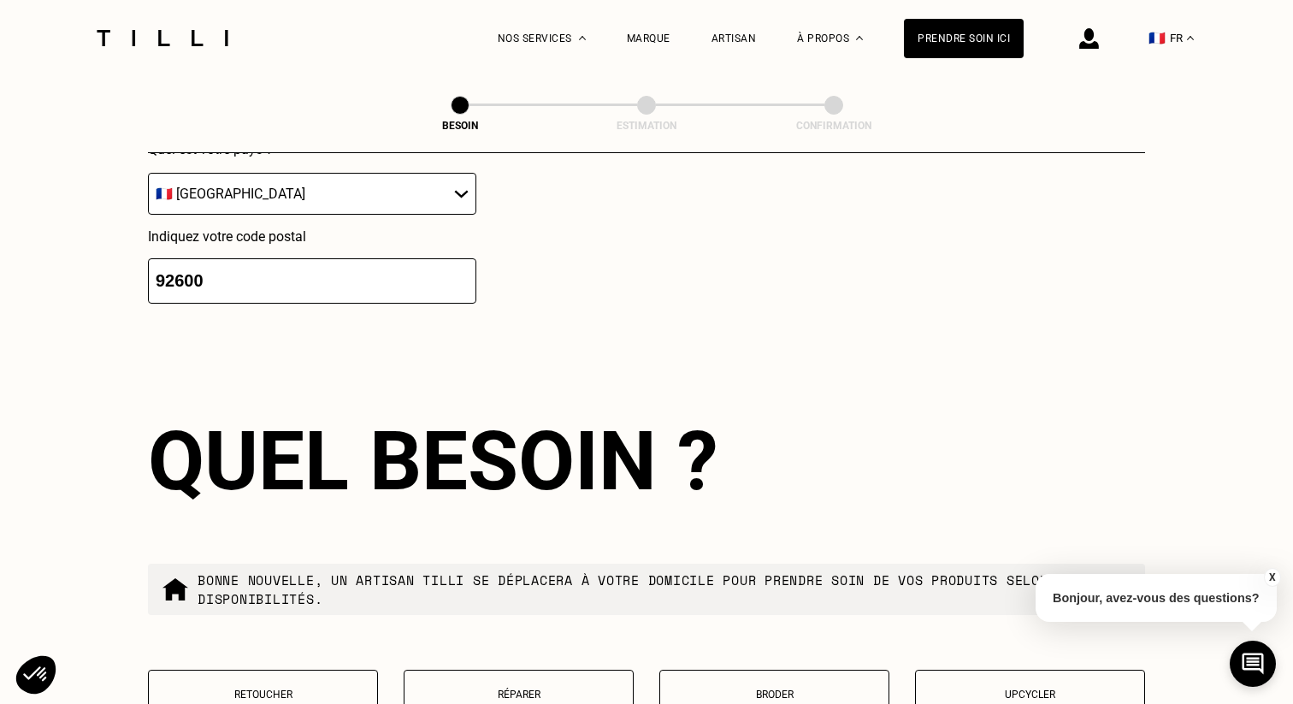
scroll to position [2668, 0]
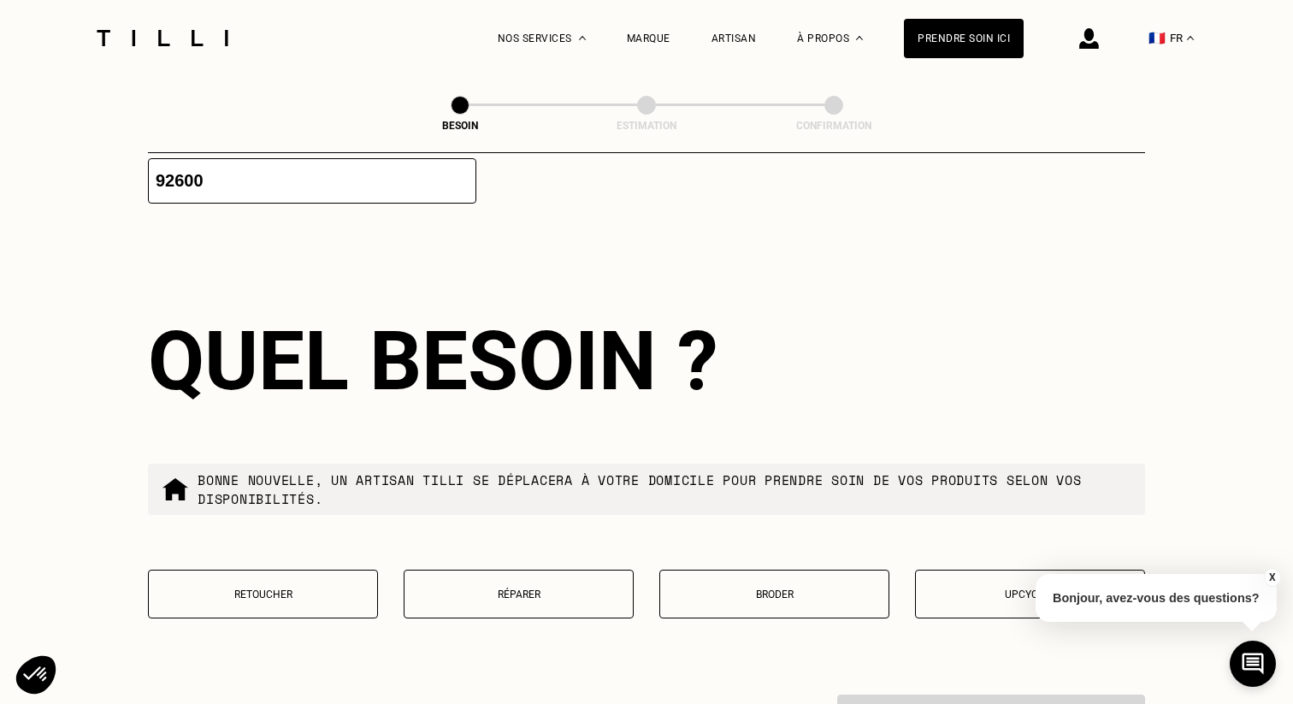
click at [564, 570] on button "Réparer" at bounding box center [519, 594] width 230 height 49
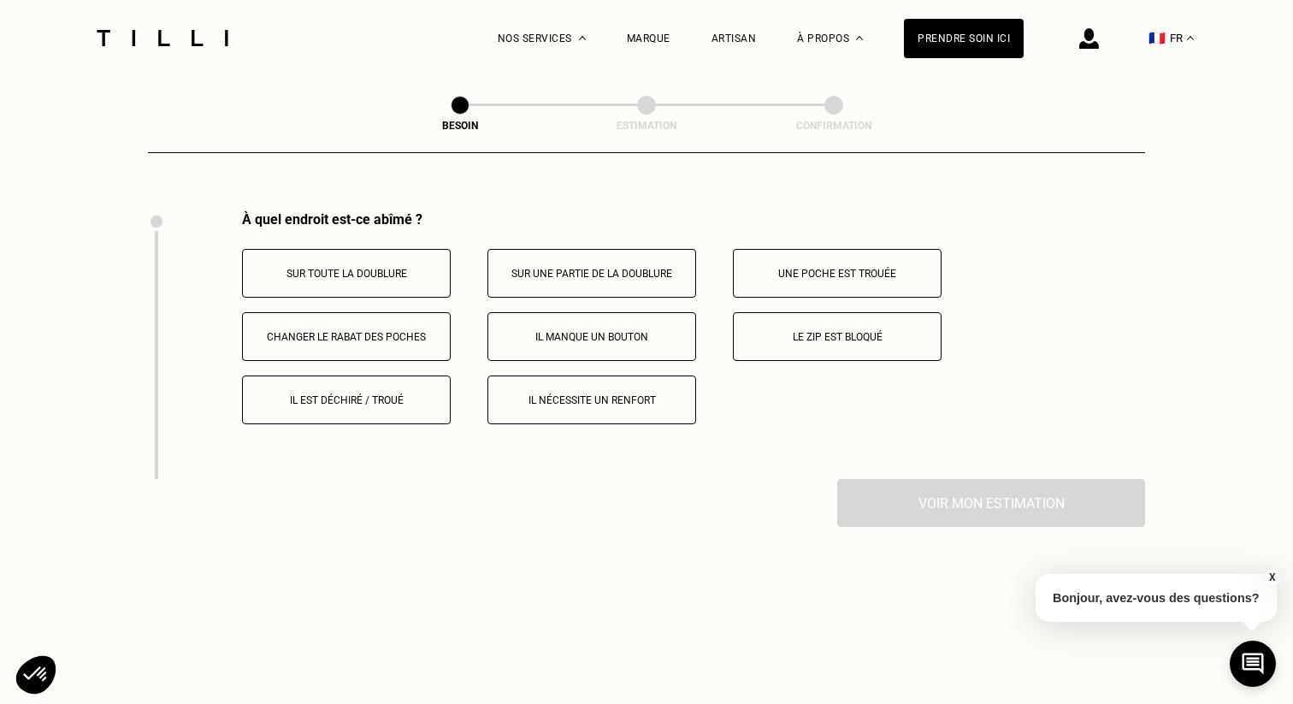
scroll to position [3154, 0]
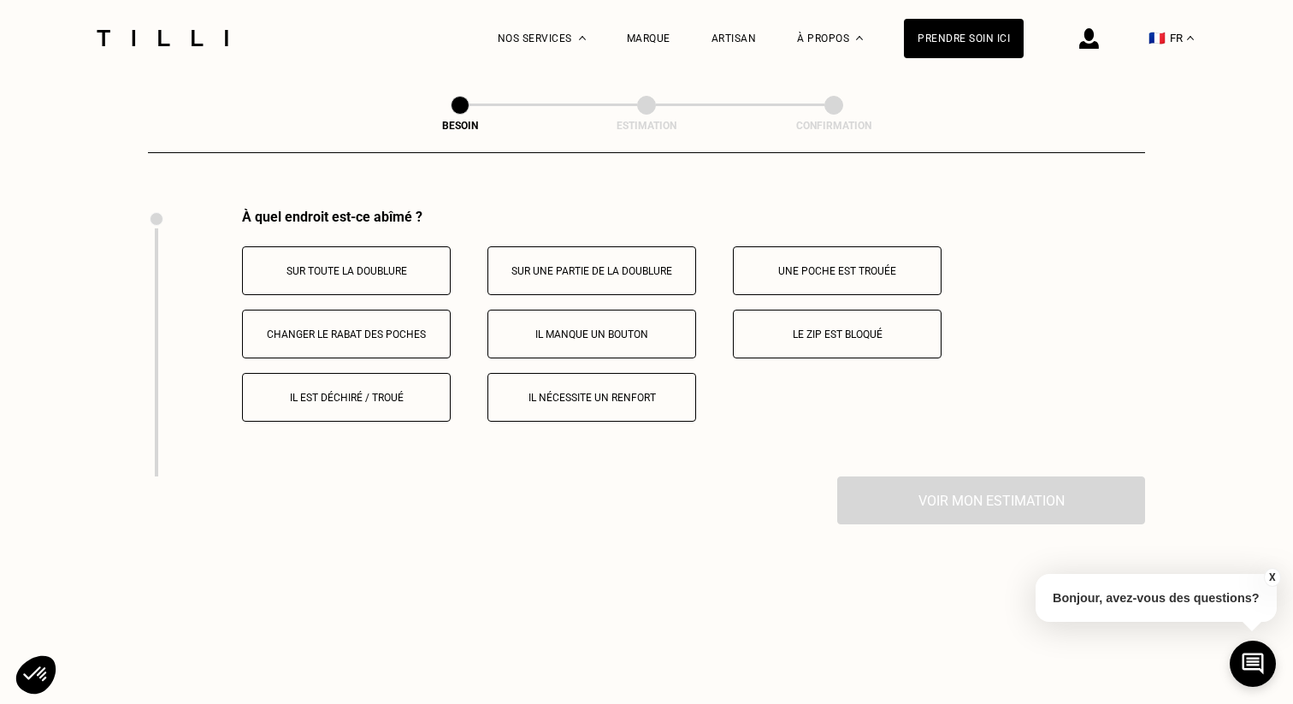
click at [794, 328] on p "Le zip est bloqué" at bounding box center [837, 334] width 190 height 12
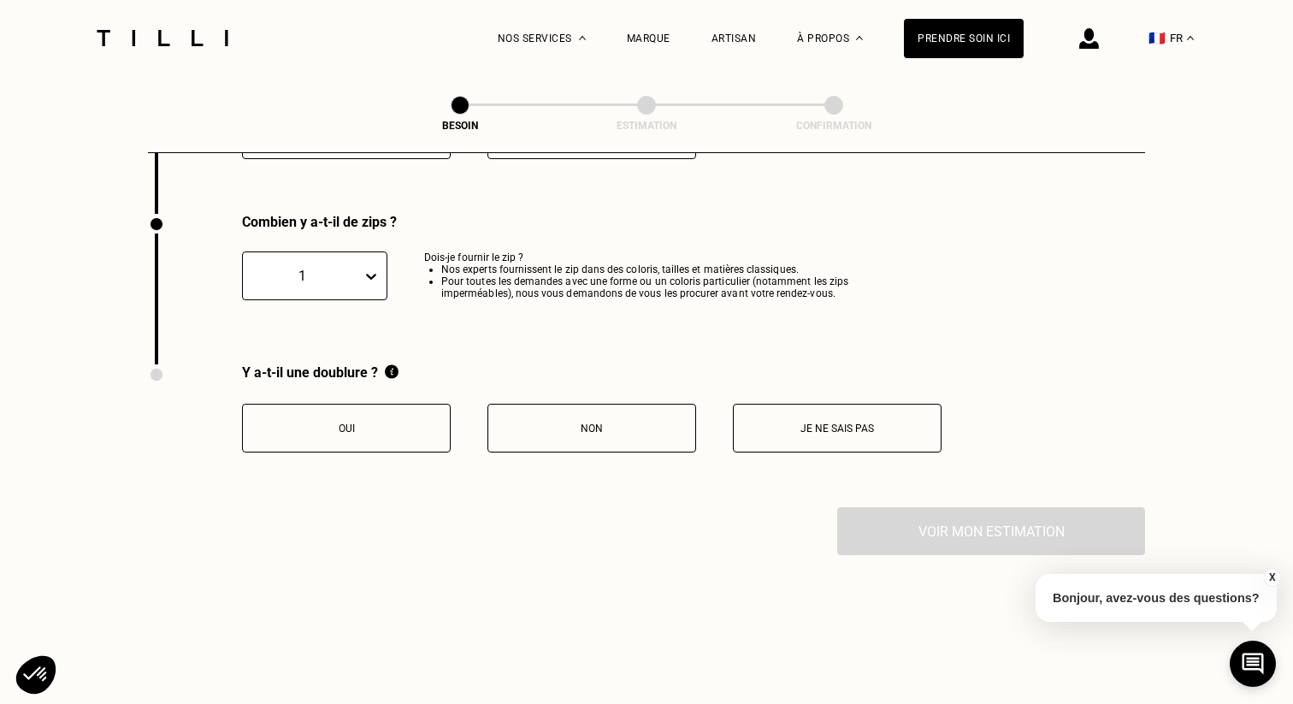
scroll to position [3421, 0]
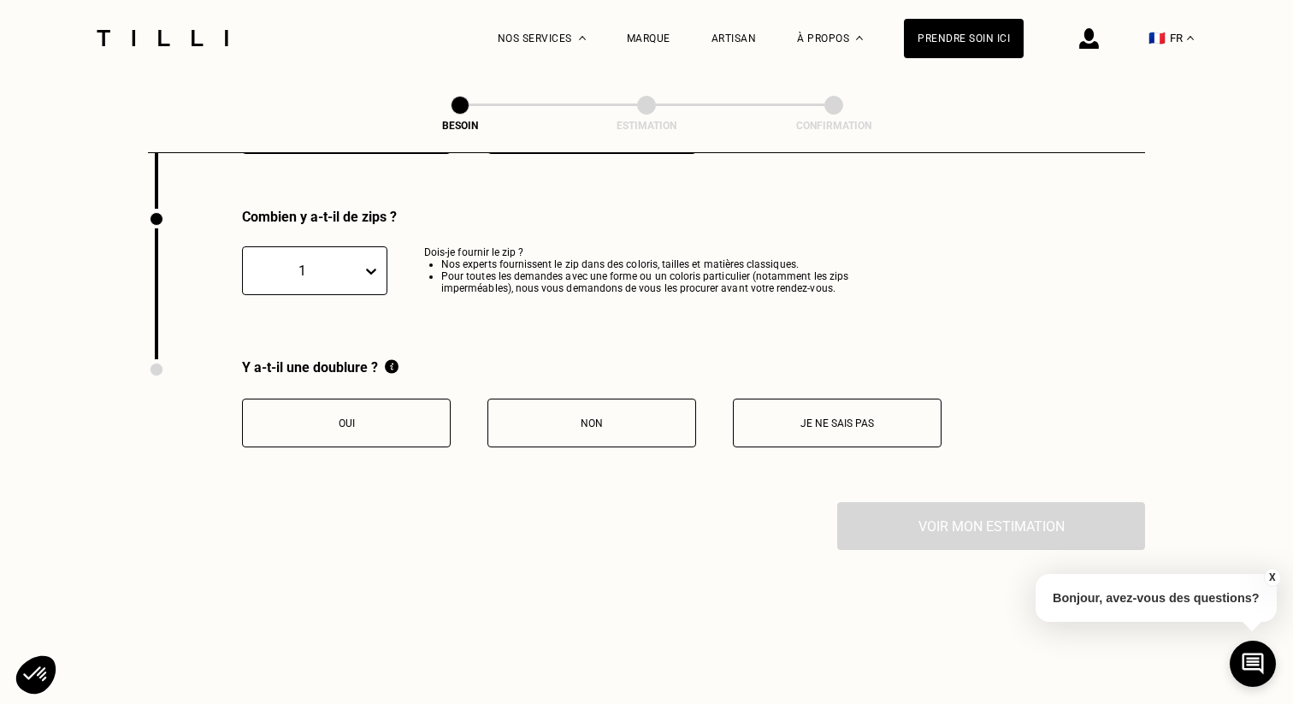
click at [584, 425] on button "Non" at bounding box center [591, 423] width 209 height 49
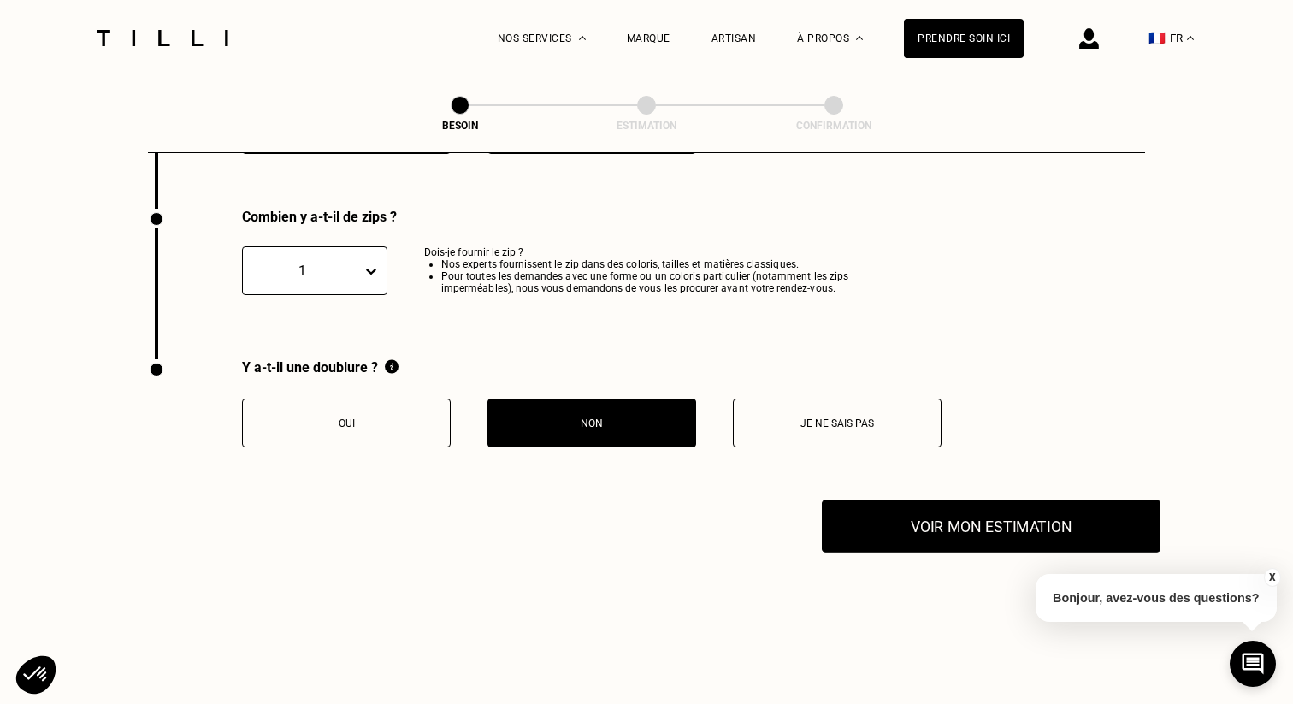
click at [975, 505] on button "Voir mon estimation" at bounding box center [991, 525] width 339 height 53
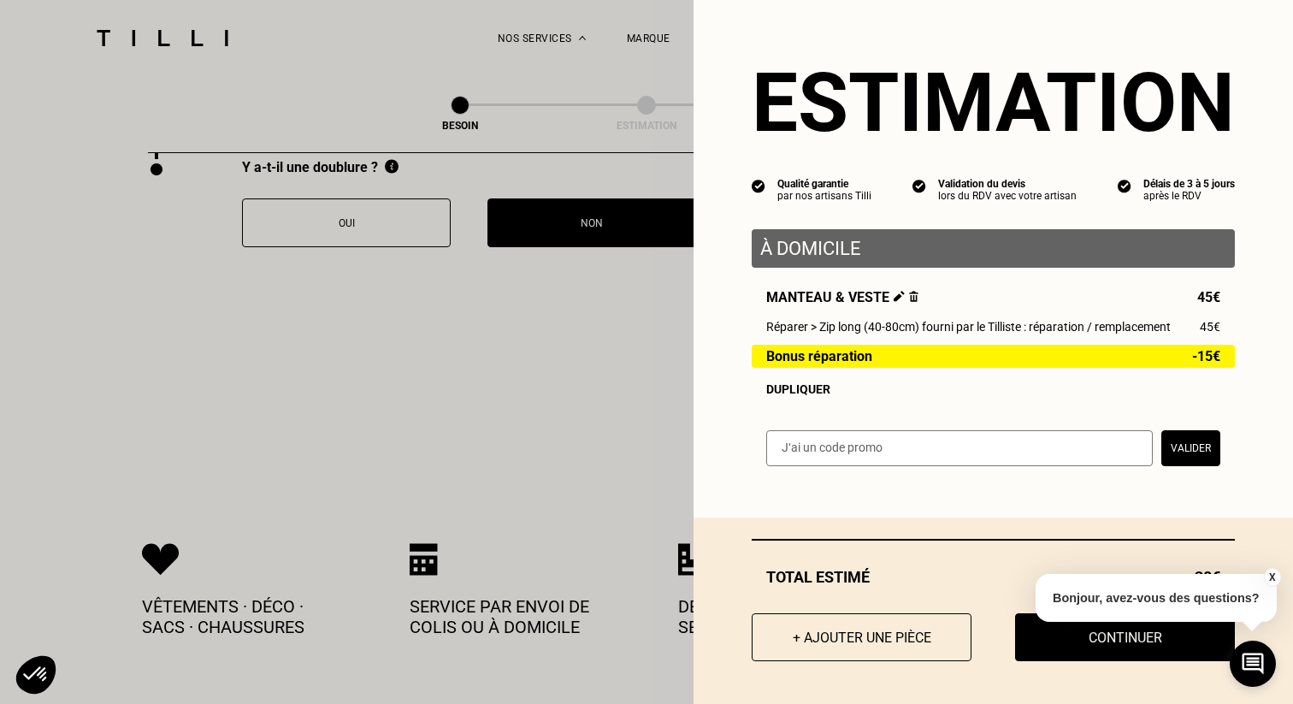
scroll to position [3660, 0]
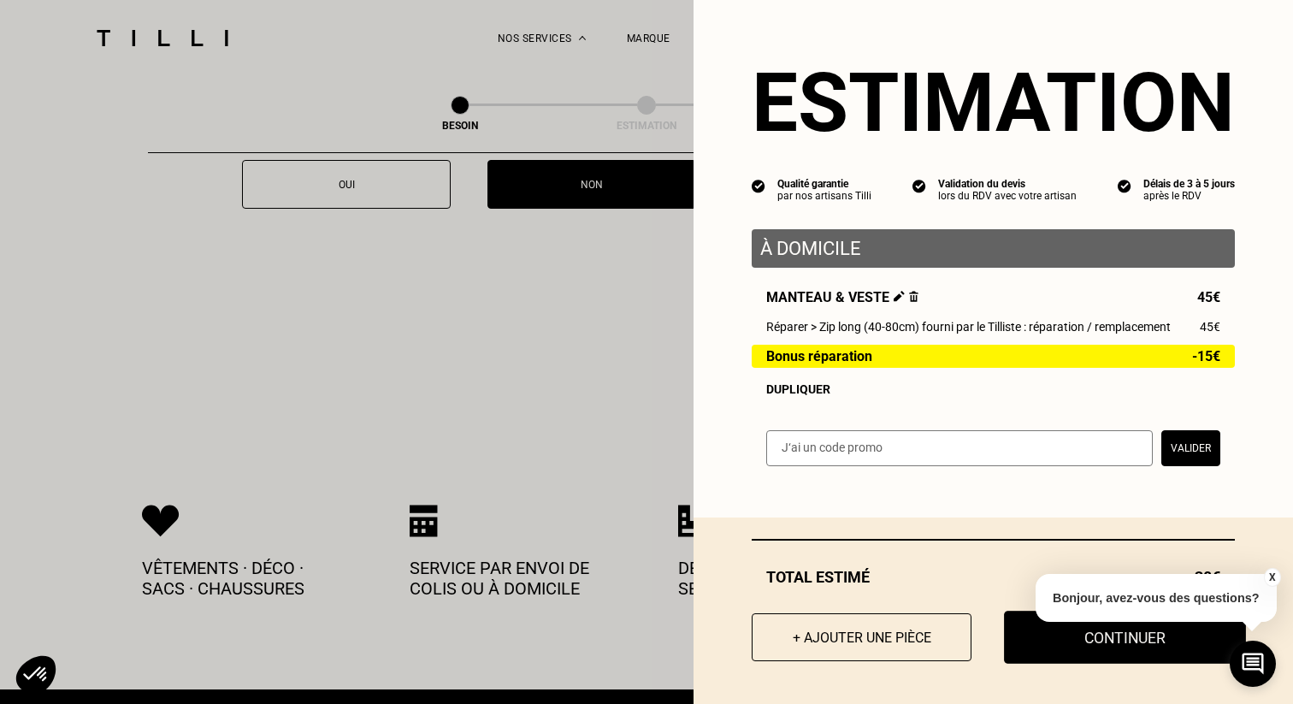
click at [1152, 638] on button "Continuer" at bounding box center [1125, 637] width 242 height 53
select select "FR"
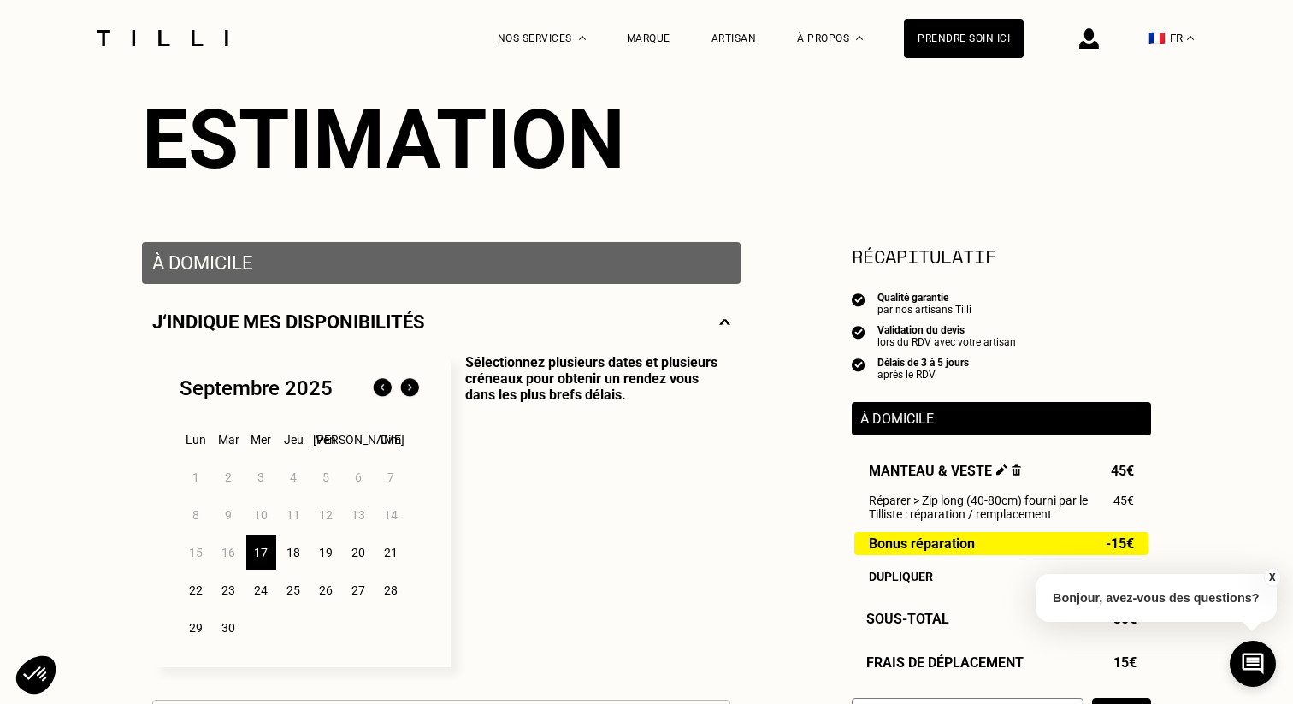
scroll to position [292, 0]
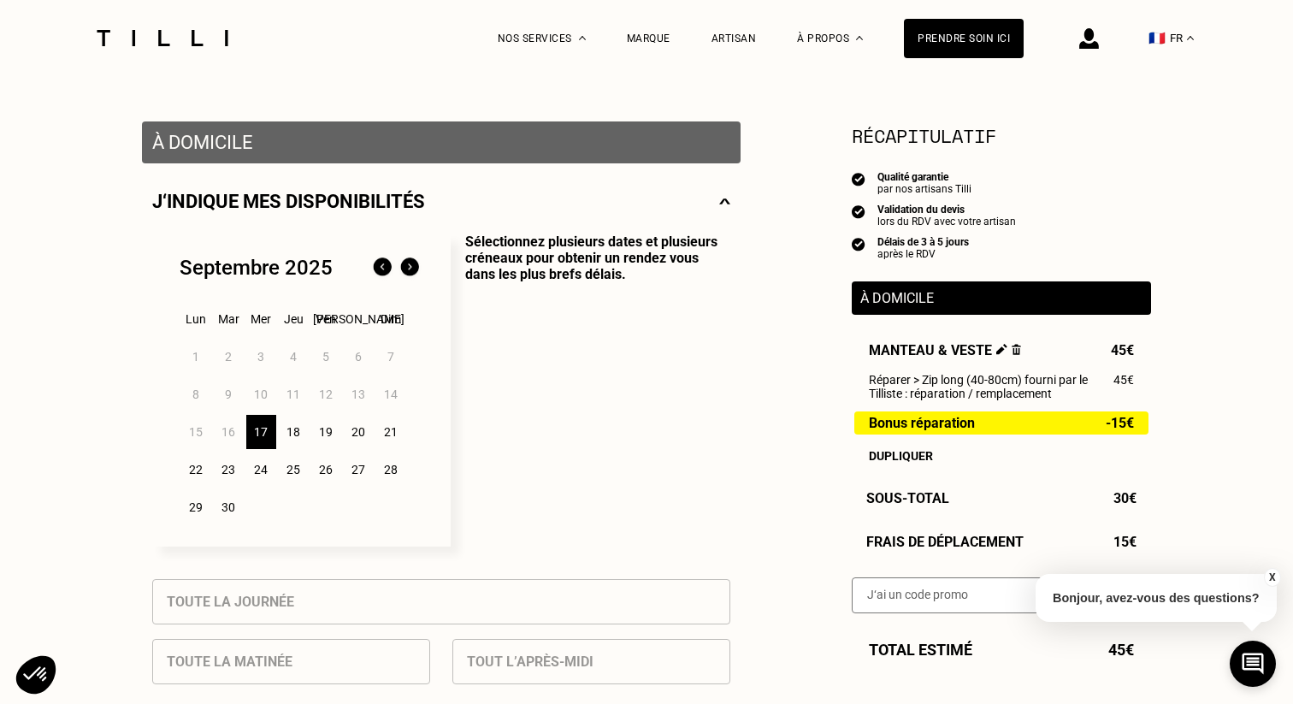
click at [267, 475] on div "24" at bounding box center [261, 469] width 30 height 34
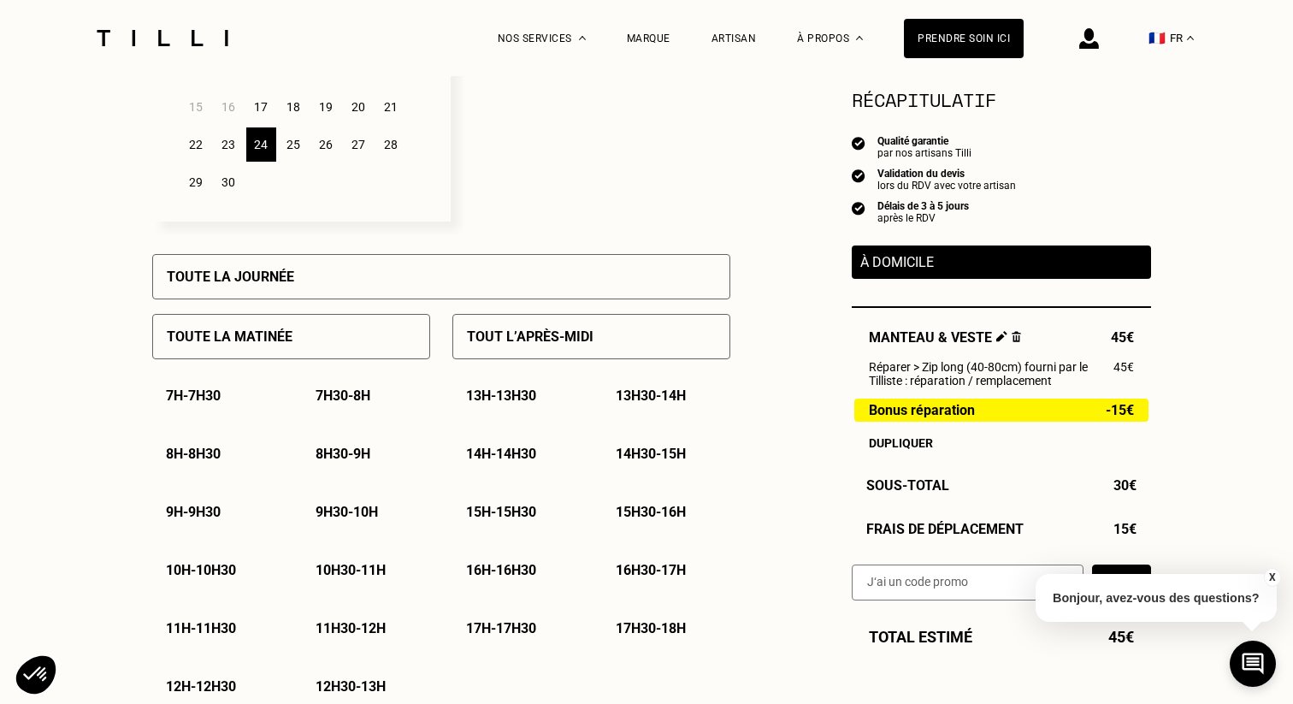
scroll to position [652, 0]
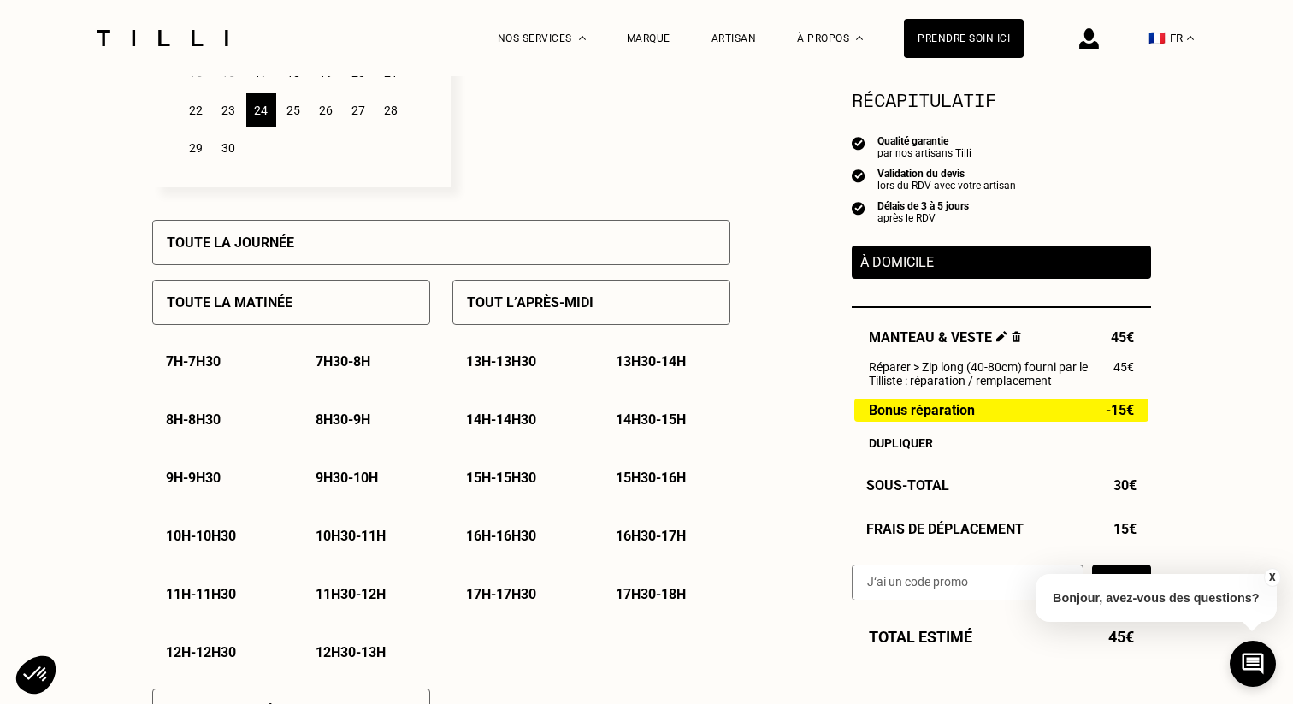
click at [206, 466] on div "9h - 9h30" at bounding box center [216, 478] width 128 height 44
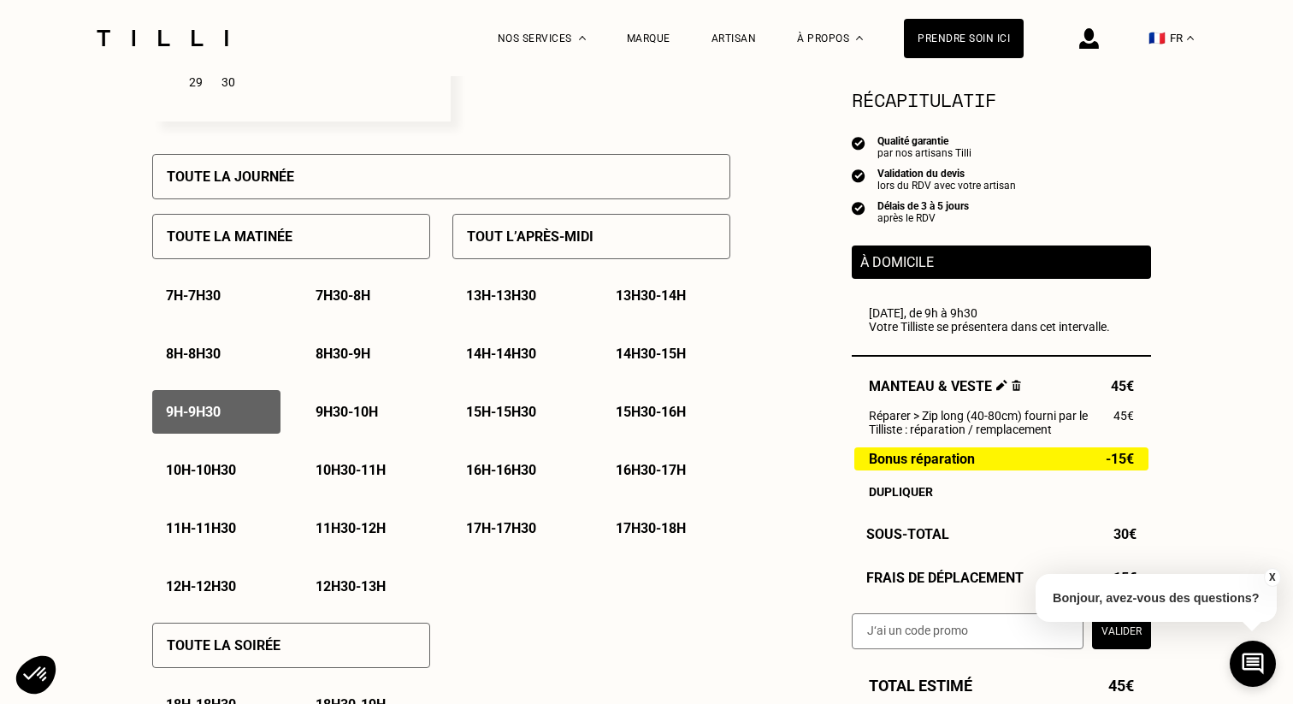
scroll to position [668, 0]
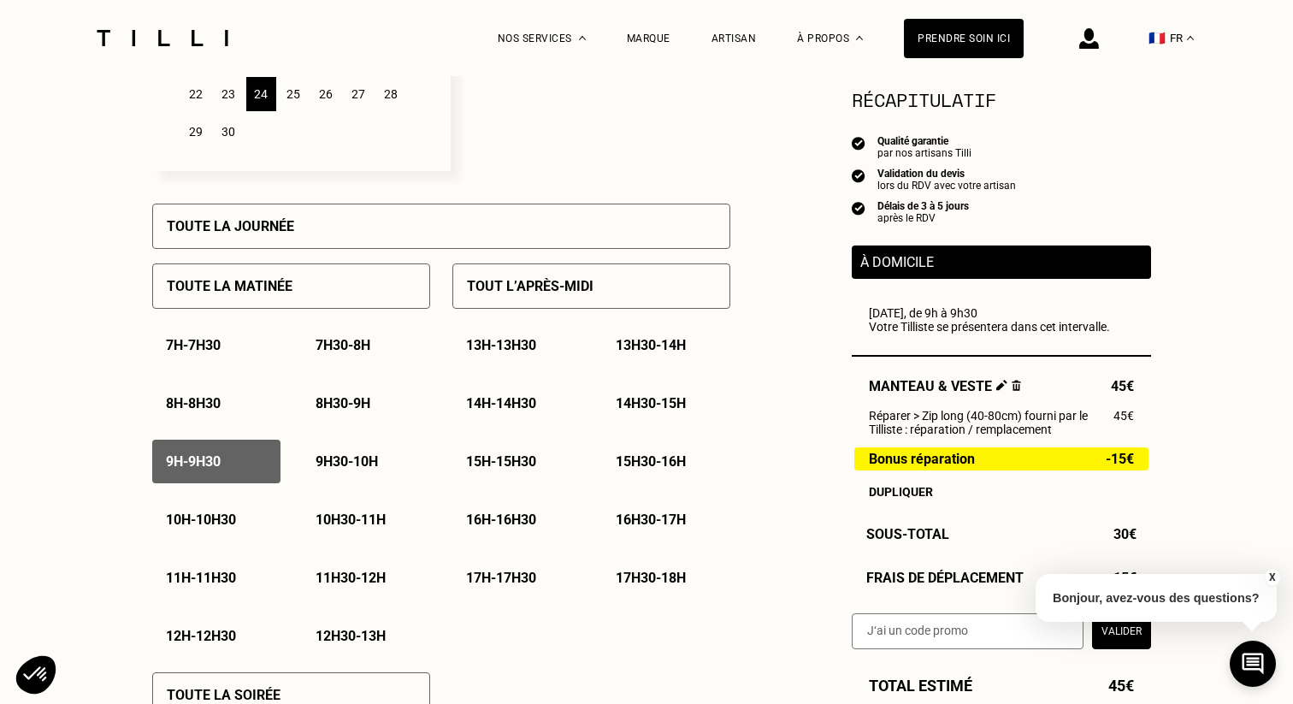
click at [327, 289] on div "Toute la matinée" at bounding box center [291, 285] width 278 height 45
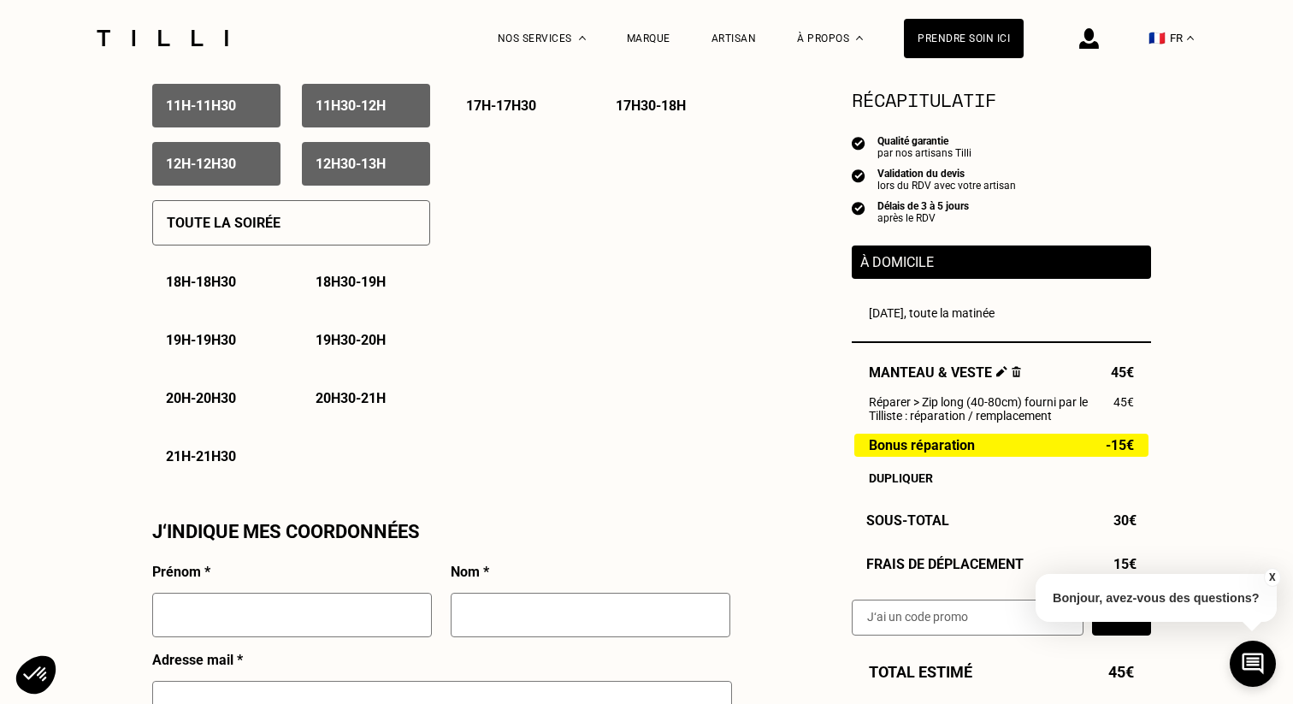
scroll to position [1271, 0]
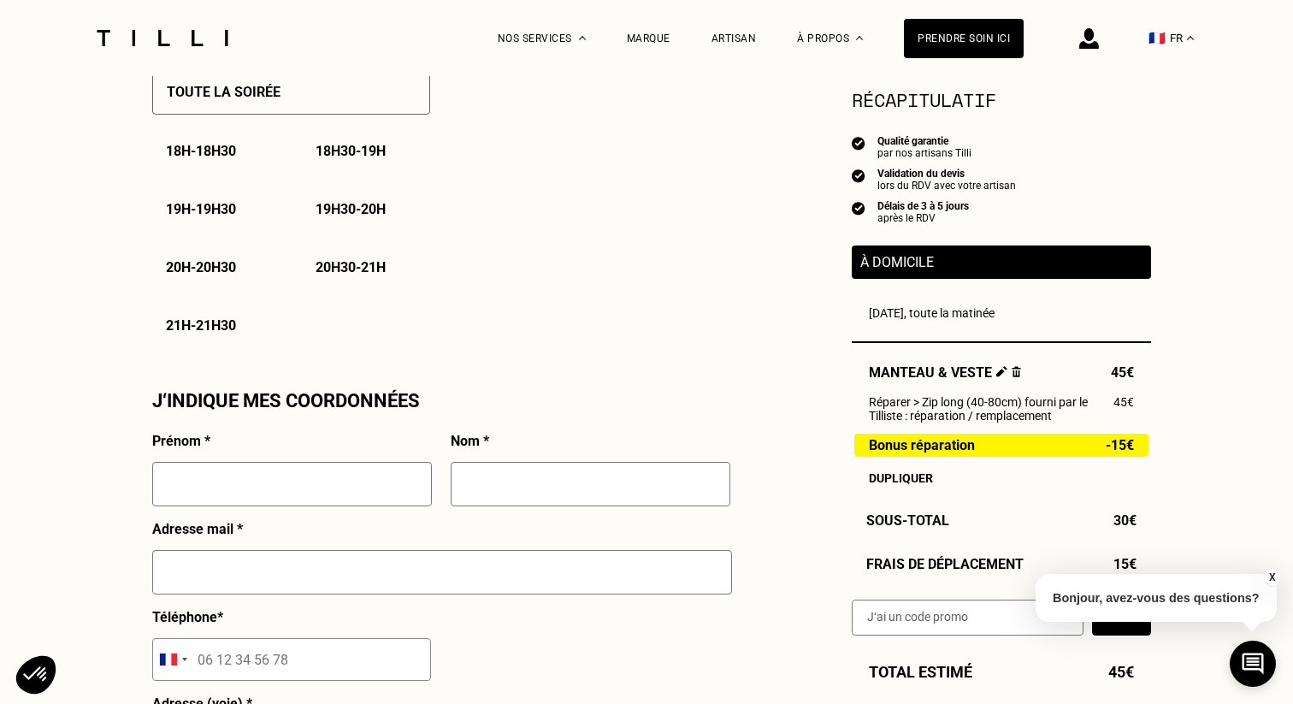
click at [362, 485] on input "text" at bounding box center [292, 484] width 280 height 44
type input "BENEDICTE"
type input "ANDREU"
type input "benedicteandreu@yahoo.fr"
type input "06 07 60 00 02"
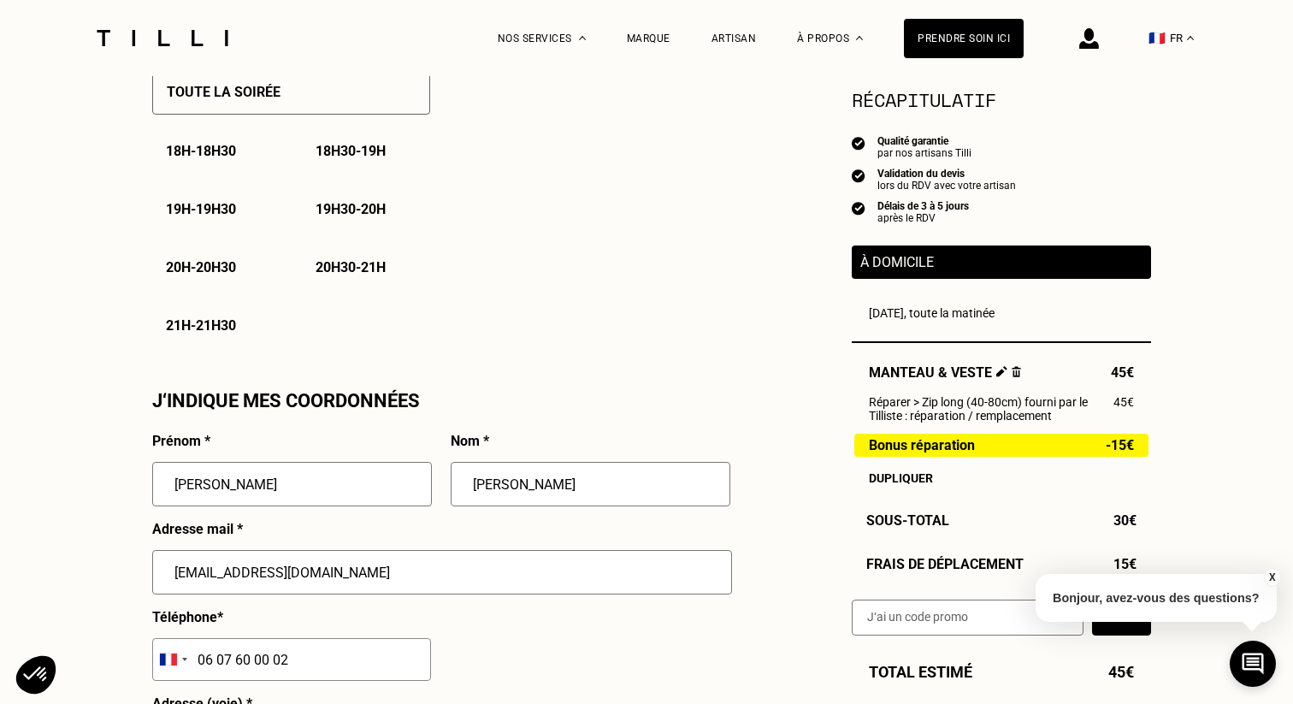
type input "8 rue du 20 Siecle"
type input "CAEN"
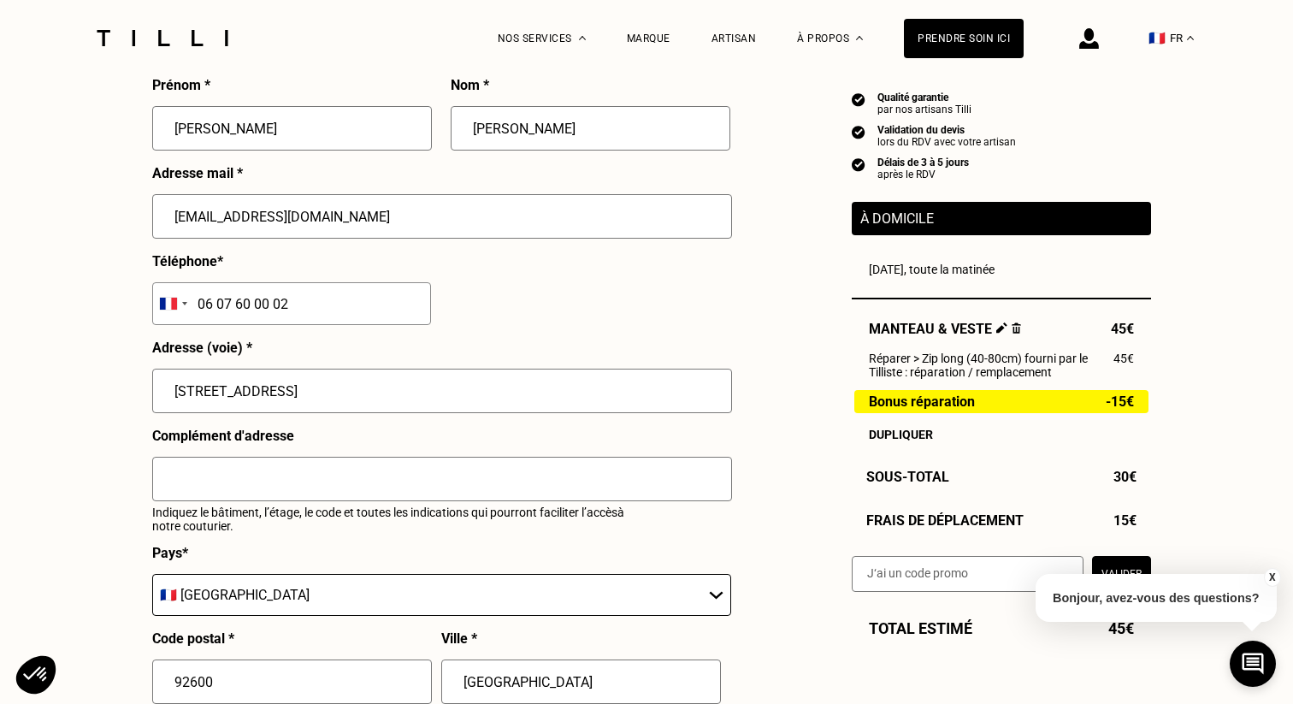
scroll to position [1610, 0]
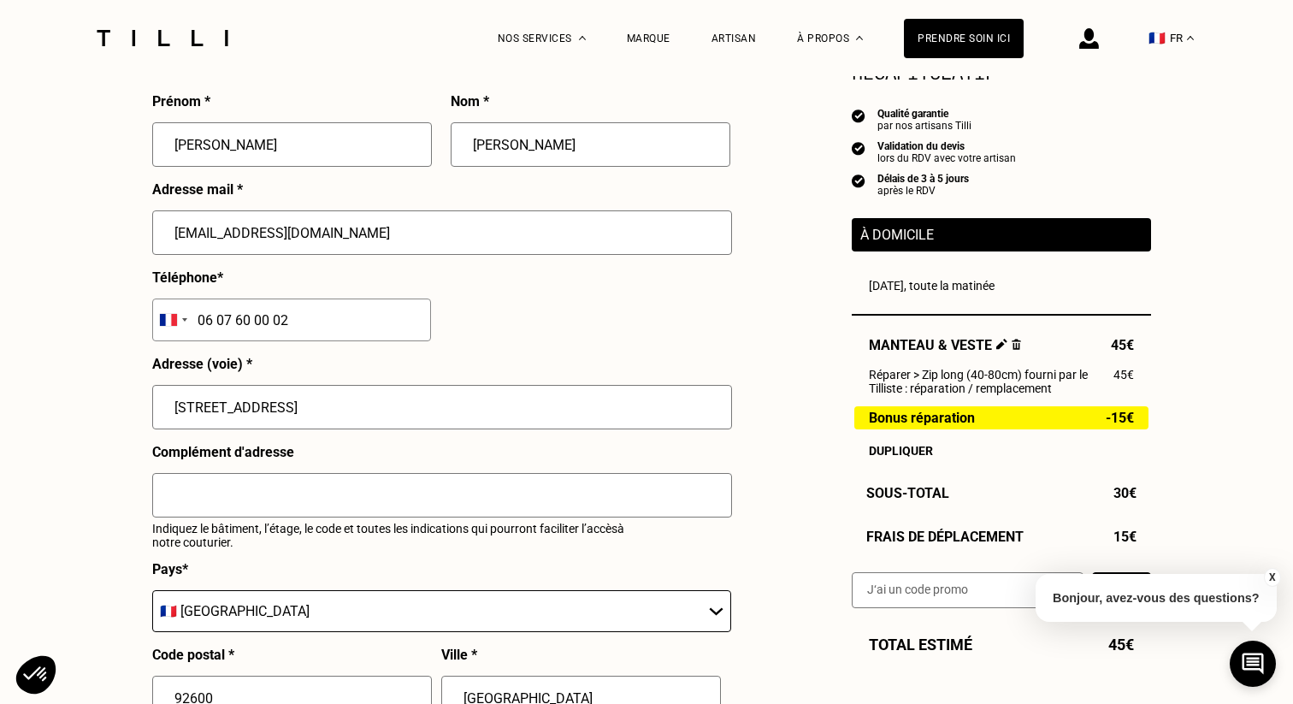
click at [302, 404] on input "8 rue du 20 Siecle" at bounding box center [442, 407] width 580 height 44
type input "44 Rue Franklin"
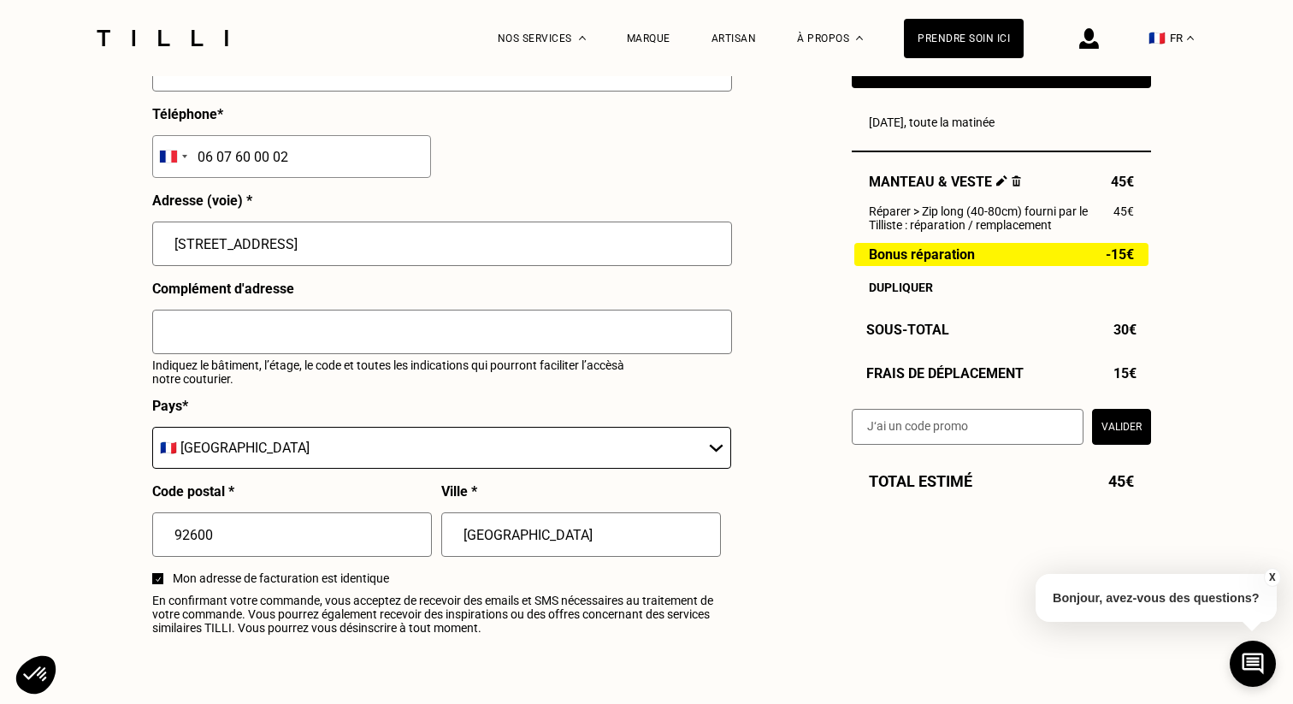
scroll to position [1774, 0]
click at [497, 527] on input "CAEN" at bounding box center [581, 533] width 280 height 44
type input "ASNIERES SUR SEINE"
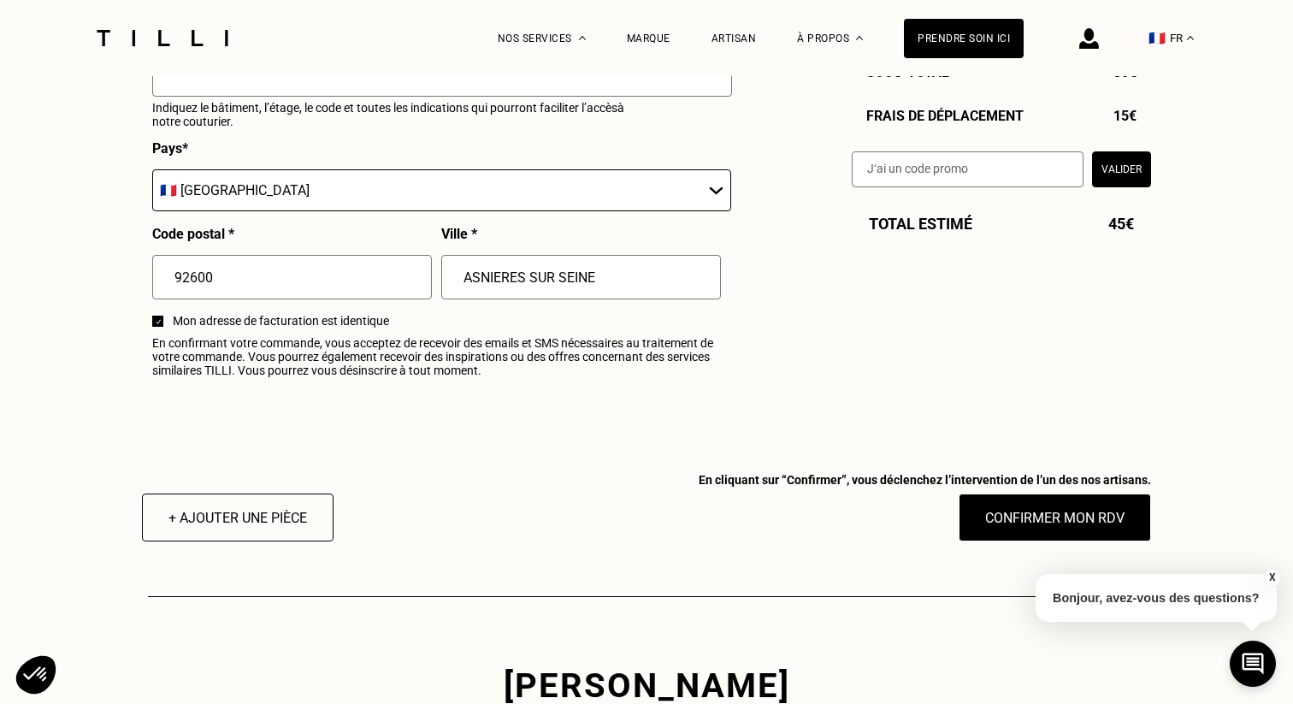
scroll to position [2118, 0]
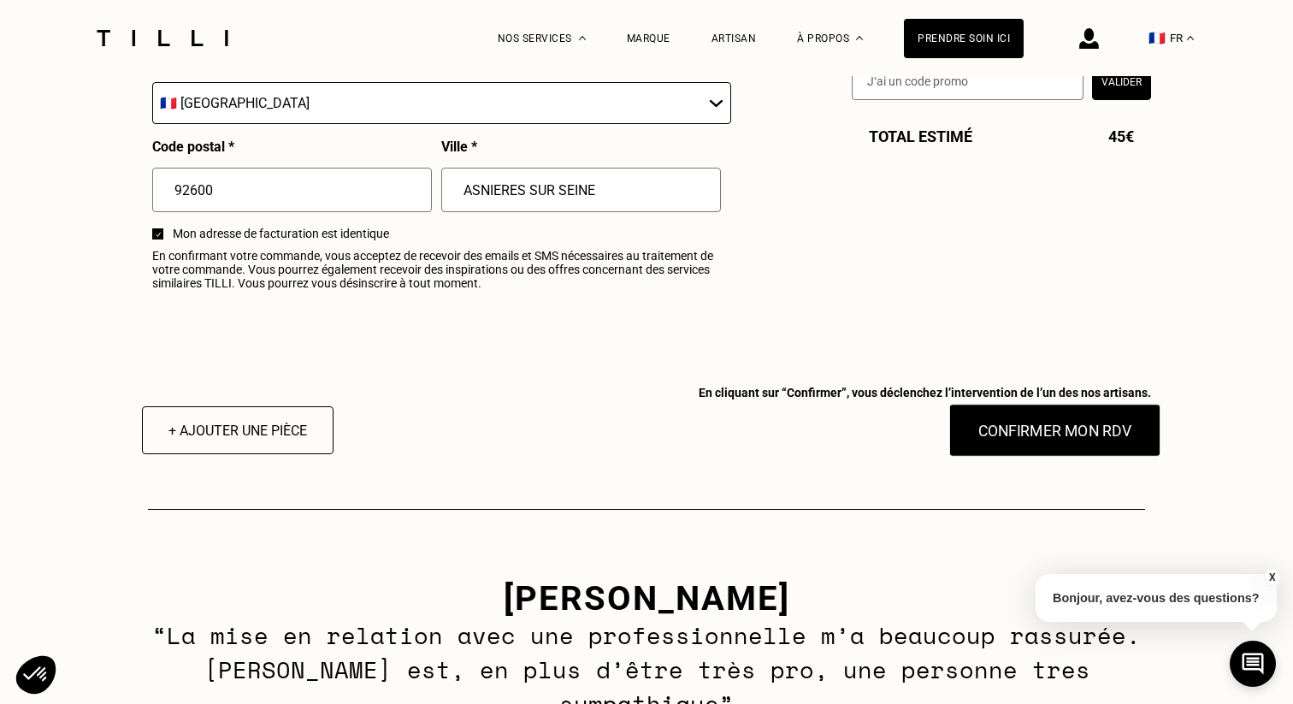
click at [1083, 436] on button "Confirmer mon RDV" at bounding box center [1055, 430] width 212 height 53
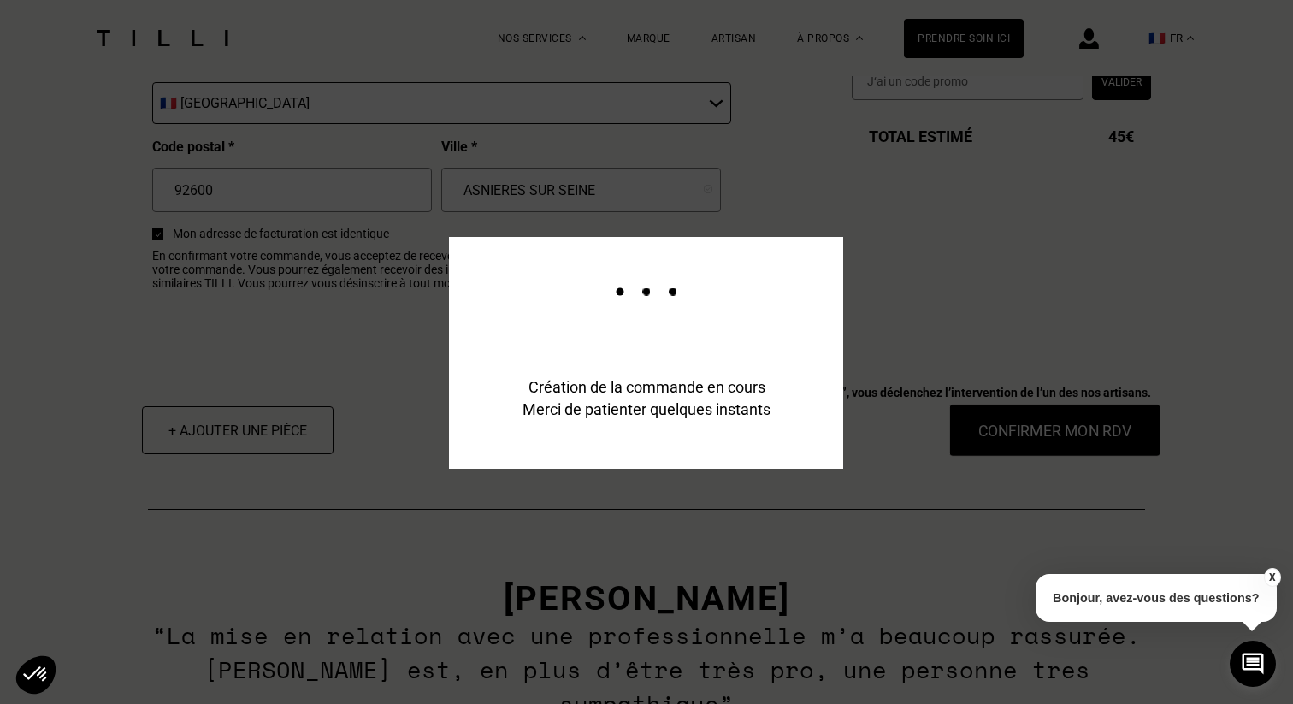
scroll to position [2159, 0]
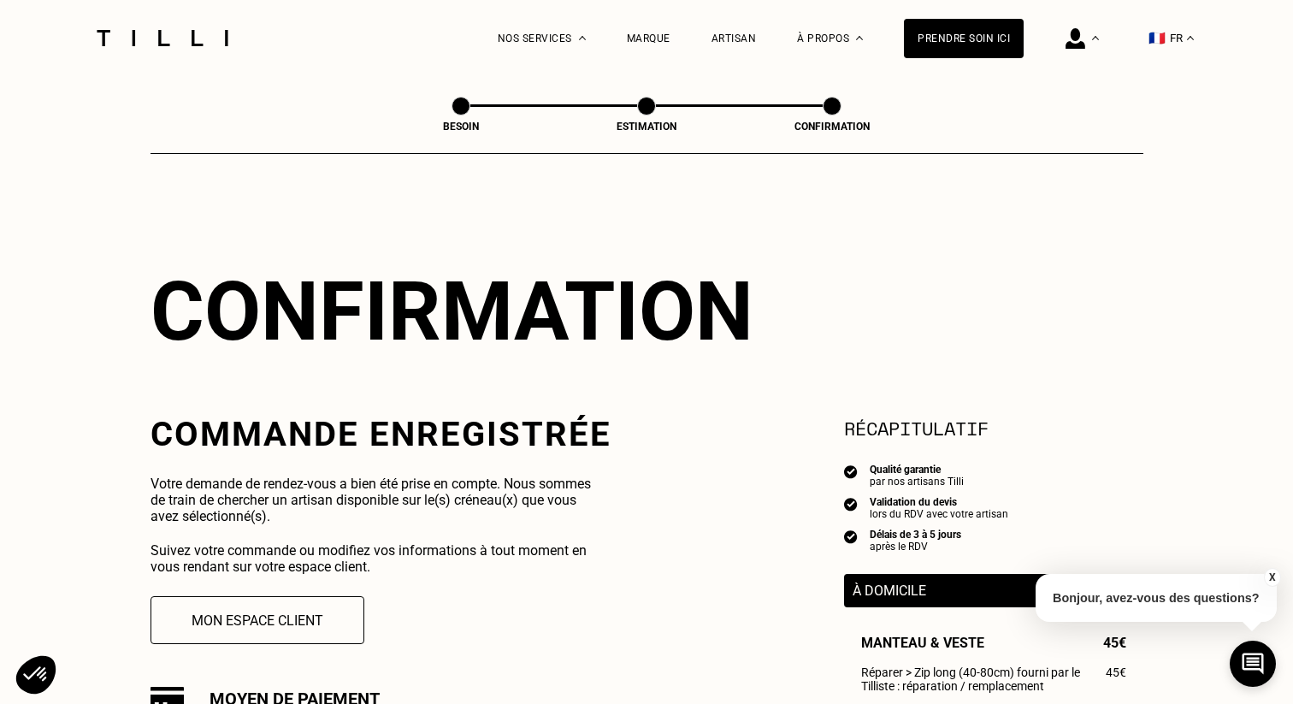
click at [168, 22] on div at bounding box center [163, 38] width 144 height 76
click at [168, 38] on img at bounding box center [163, 38] width 144 height 16
